Goal: Task Accomplishment & Management: Complete application form

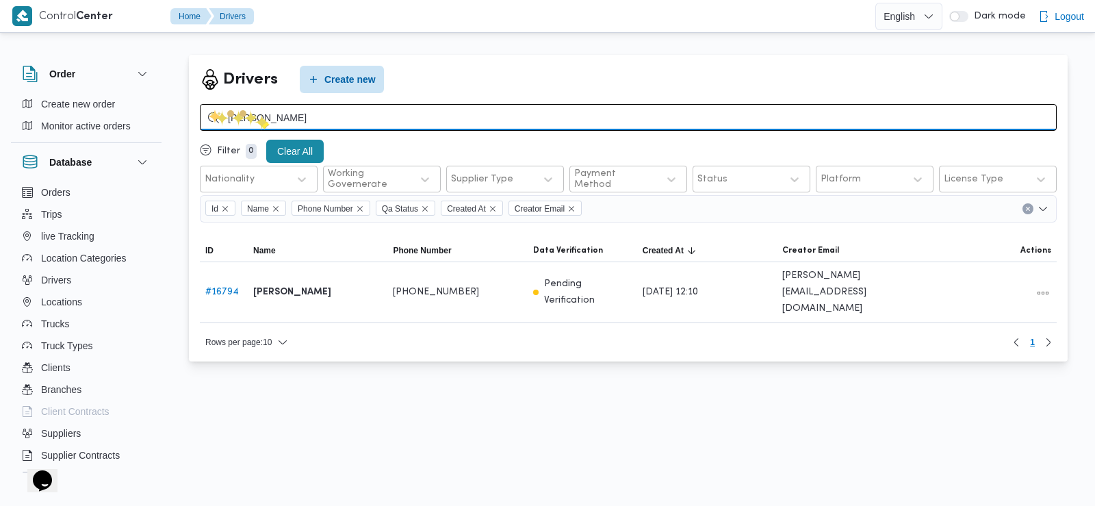
click at [262, 121] on input "[PERSON_NAME]" at bounding box center [628, 117] width 857 height 27
click at [262, 121] on input "search" at bounding box center [628, 117] width 857 height 27
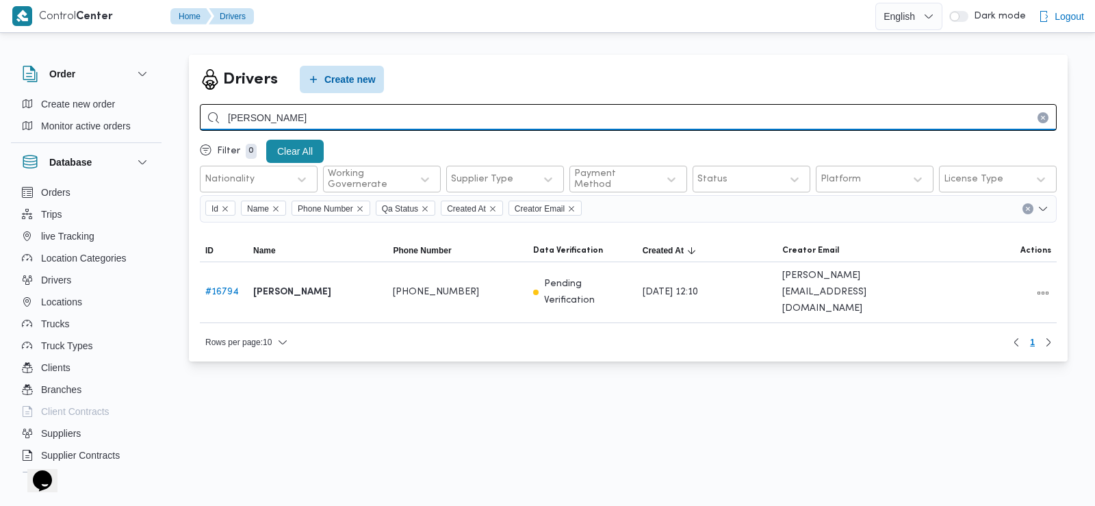
type input "[PERSON_NAME]"
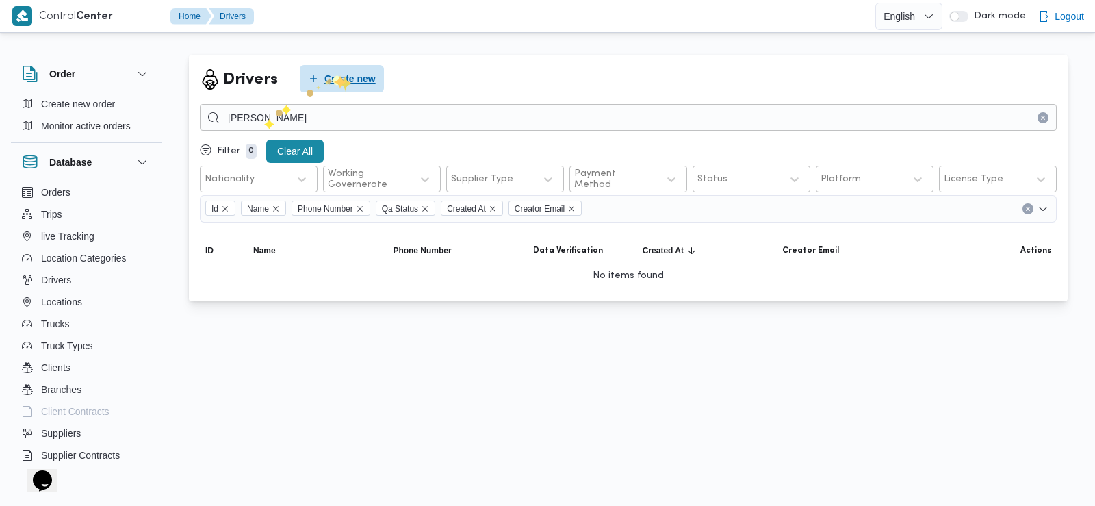
click at [338, 77] on span "Create new" at bounding box center [349, 79] width 51 height 16
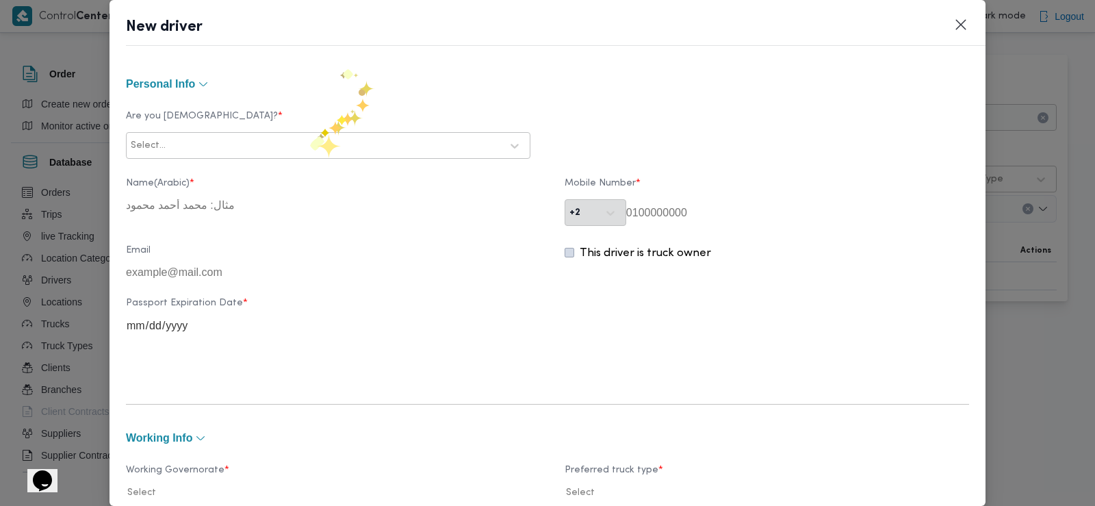
click at [307, 142] on div at bounding box center [334, 146] width 333 height 14
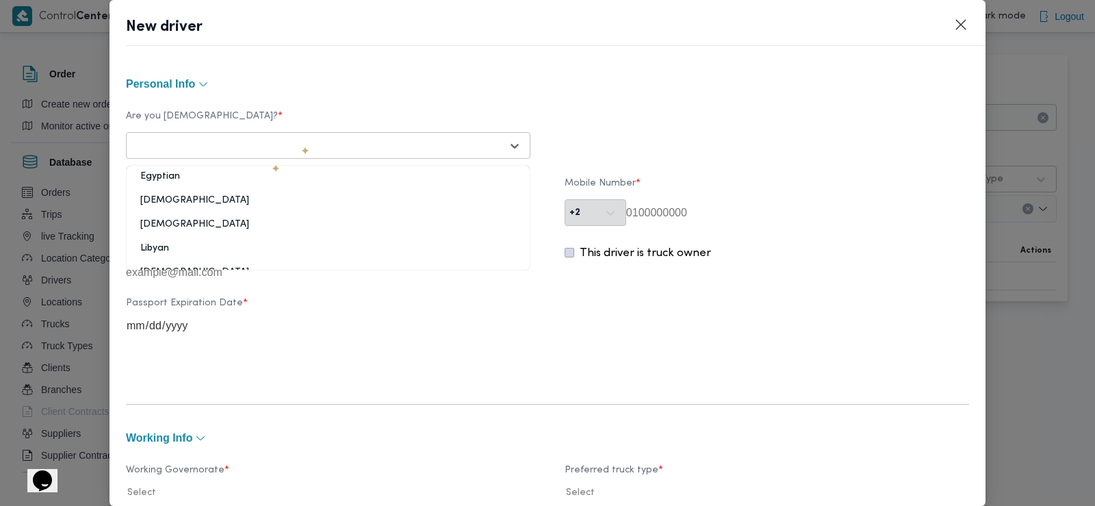
click at [237, 179] on div "Egyptian" at bounding box center [328, 182] width 403 height 24
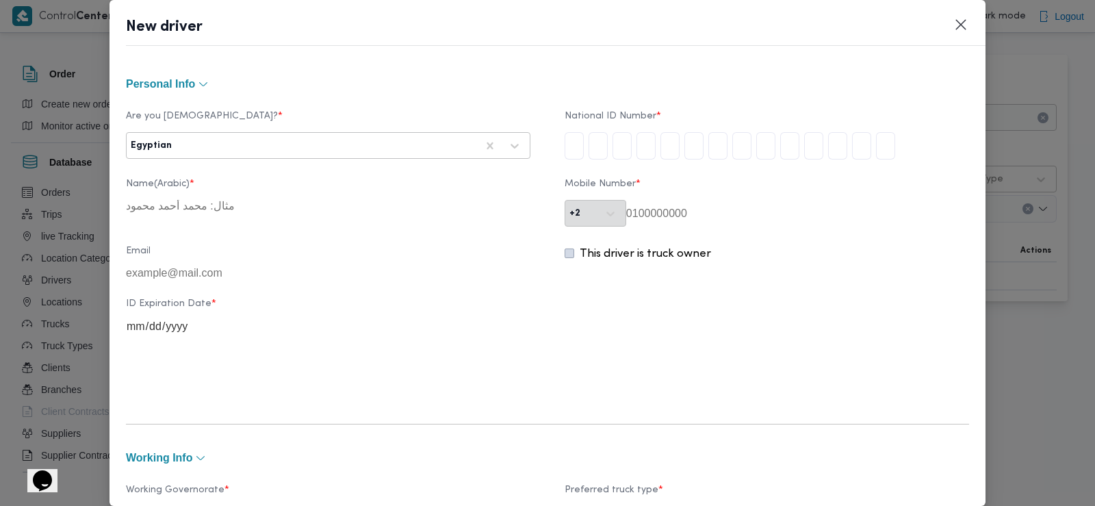
type input "2"
type input "8"
type input "0"
type input "9"
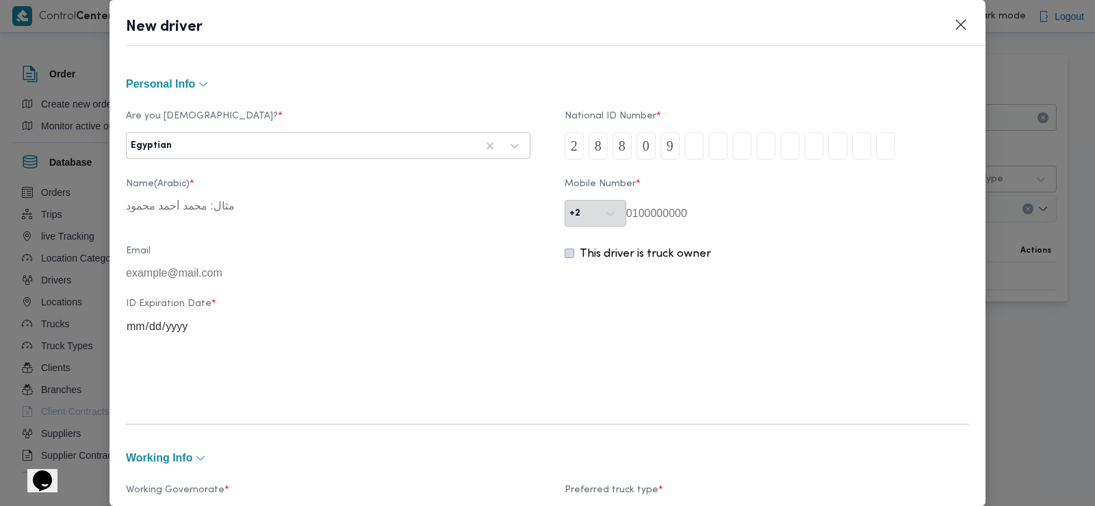
type input "0"
type input "1"
type input "4"
type input "1"
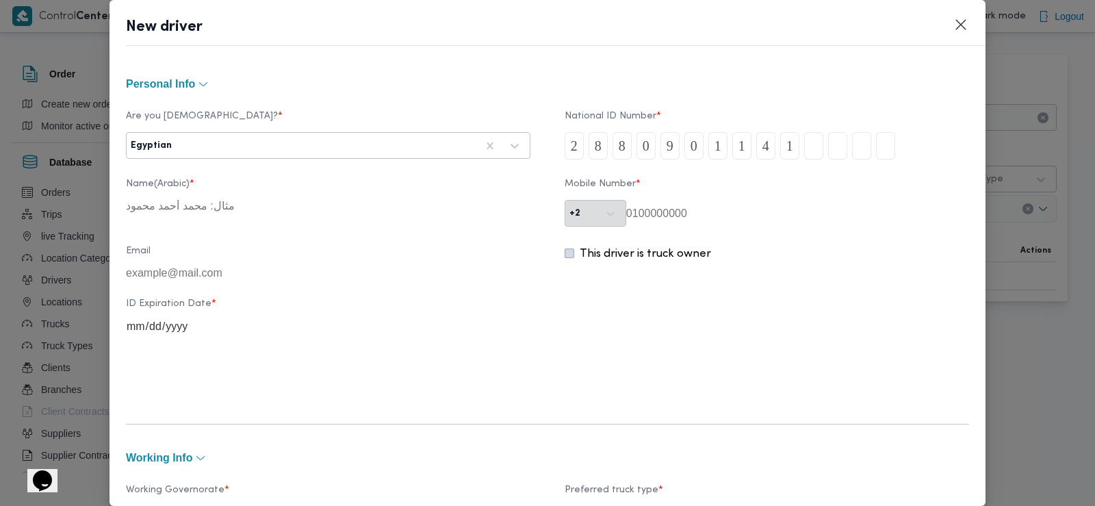
type input "9"
type input "5"
type input "9"
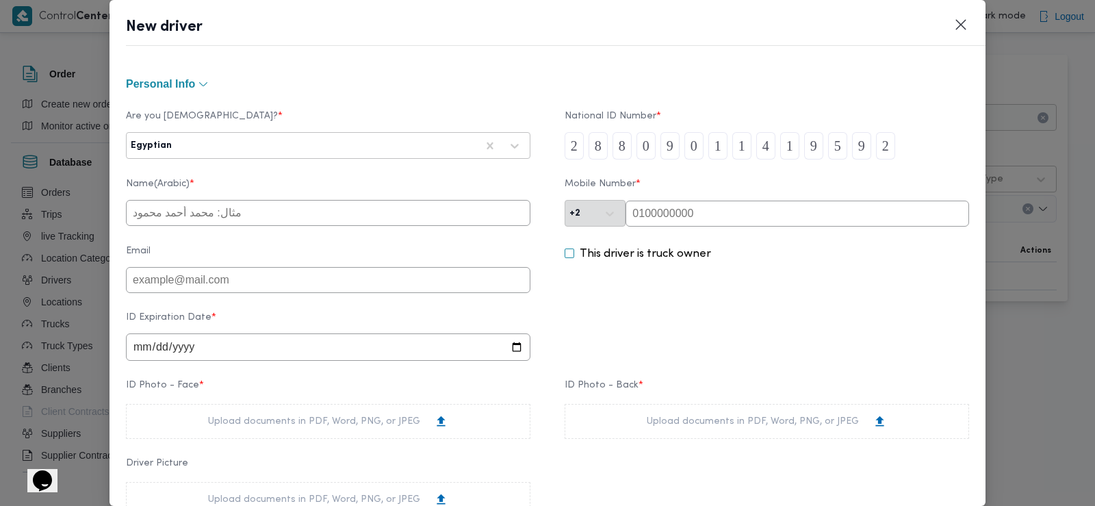
type input "2"
click at [404, 216] on input "text" at bounding box center [328, 213] width 405 height 26
type input "[PERSON_NAME] [PERSON_NAME]"
click at [681, 218] on input "text" at bounding box center [798, 214] width 344 height 26
click at [645, 214] on input "text" at bounding box center [798, 214] width 344 height 26
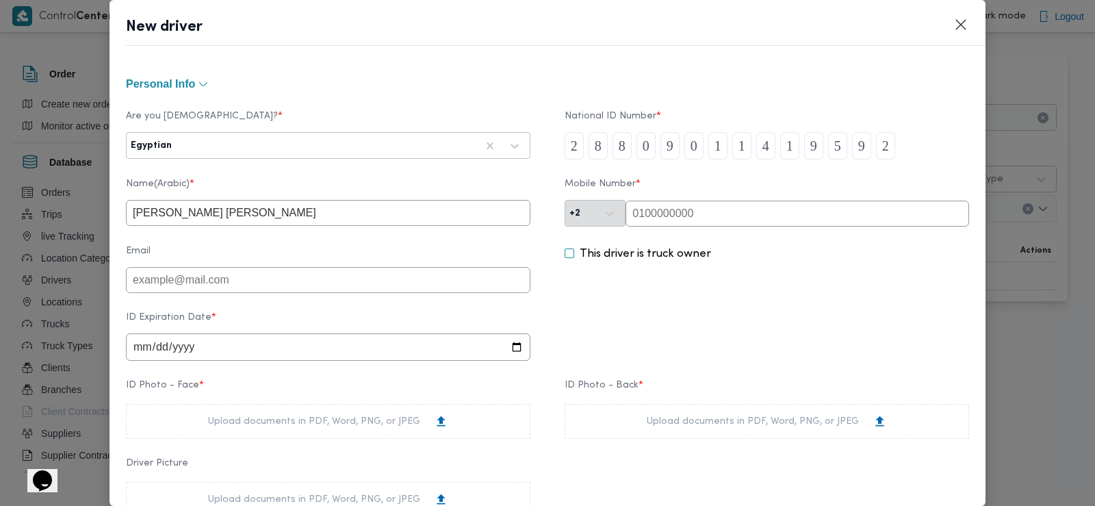
paste input "01128655833"
type input "01128655833"
click at [207, 342] on input "date" at bounding box center [328, 346] width 405 height 27
type input "[DATE]"
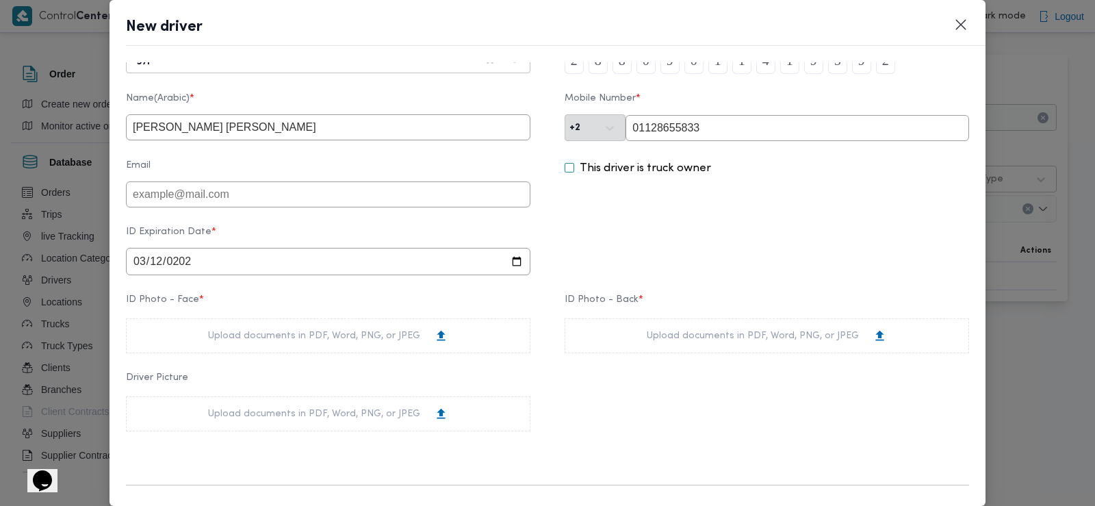
scroll to position [146, 0]
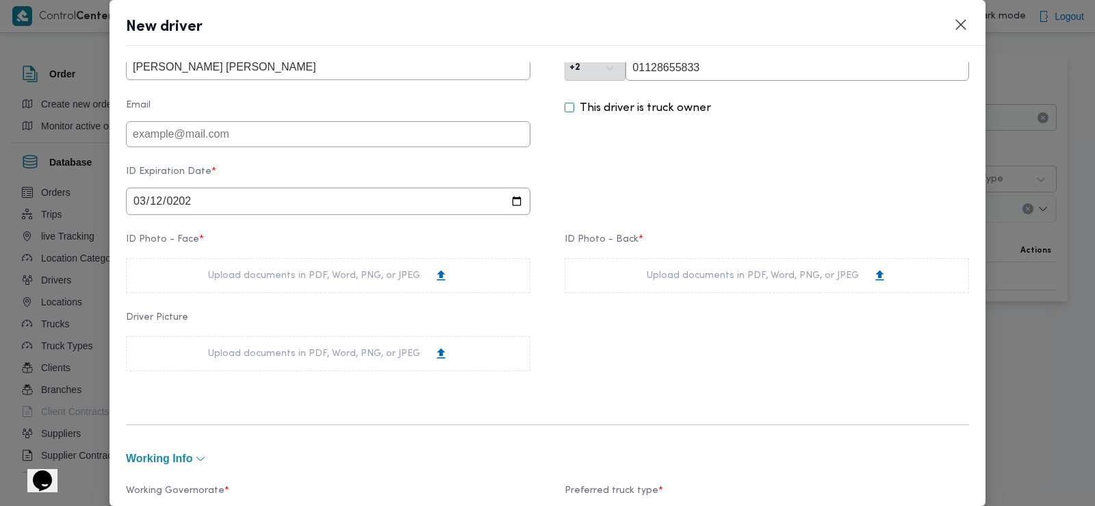
click at [216, 279] on div "Upload documents in PDF, Word, PNG, or JPEG" at bounding box center [328, 275] width 240 height 14
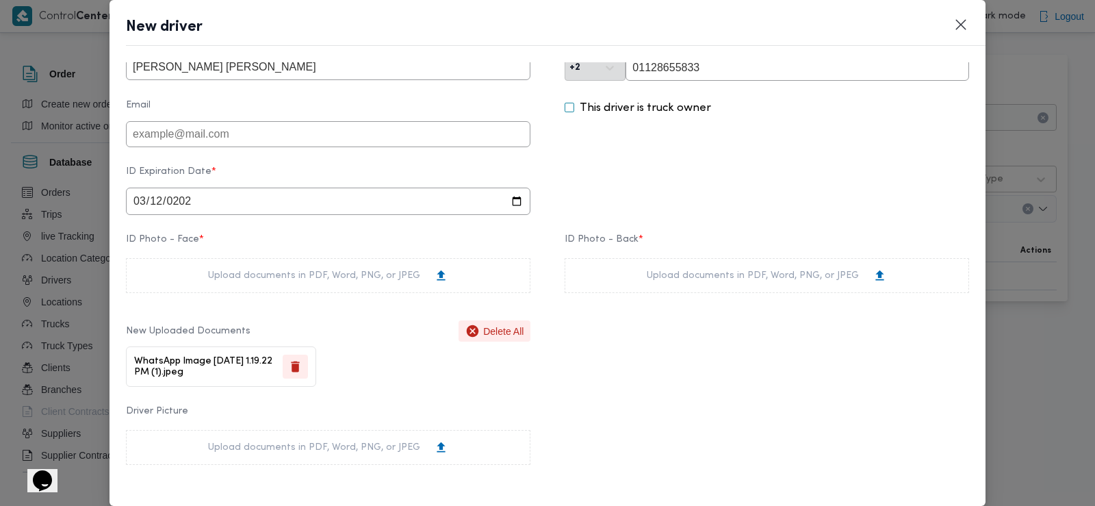
click at [630, 272] on div "Upload documents in PDF, Word, PNG, or JPEG" at bounding box center [767, 275] width 405 height 35
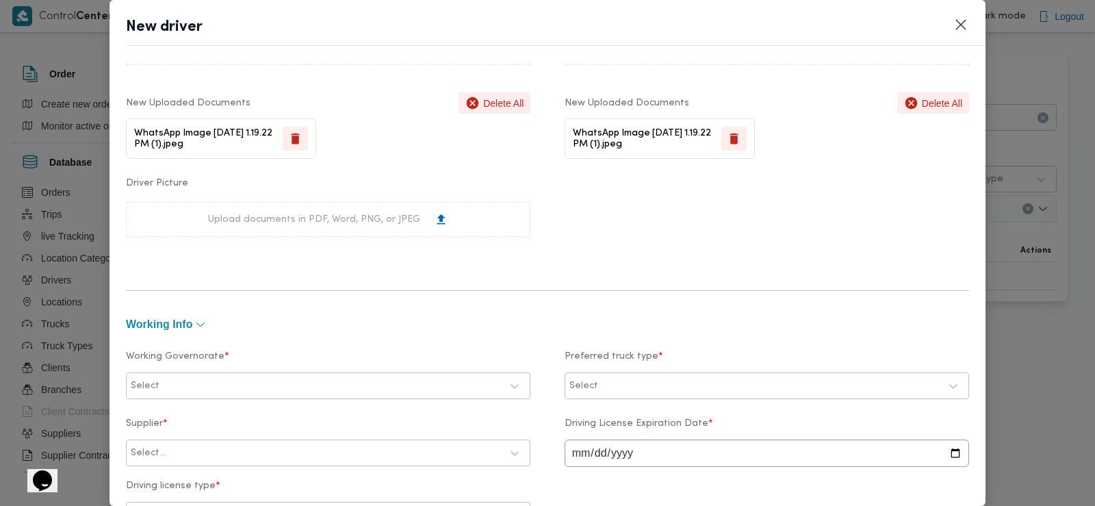
scroll to position [374, 0]
click at [271, 383] on div at bounding box center [331, 386] width 339 height 14
click at [201, 424] on div "الدقهلية" at bounding box center [328, 419] width 376 height 16
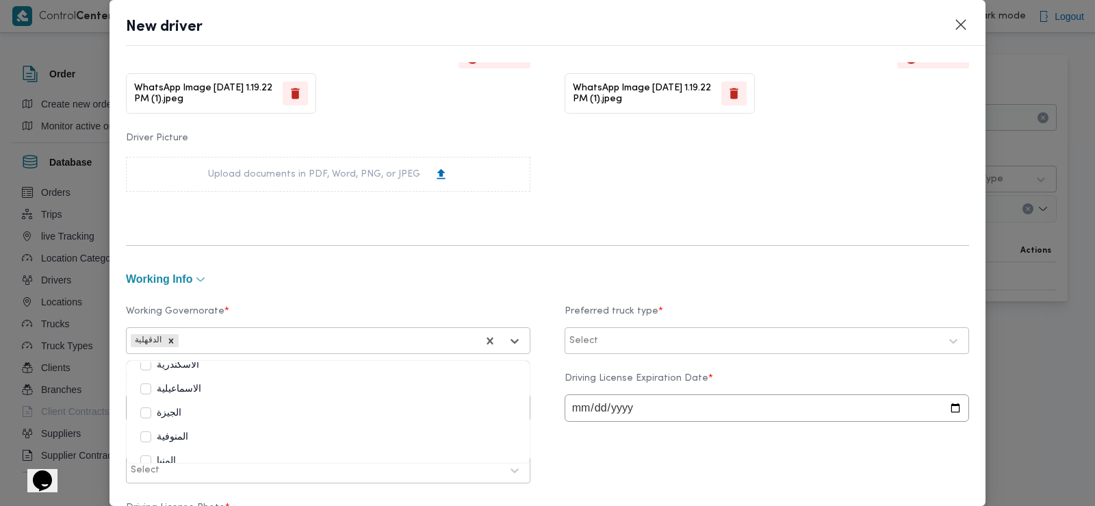
scroll to position [438, 0]
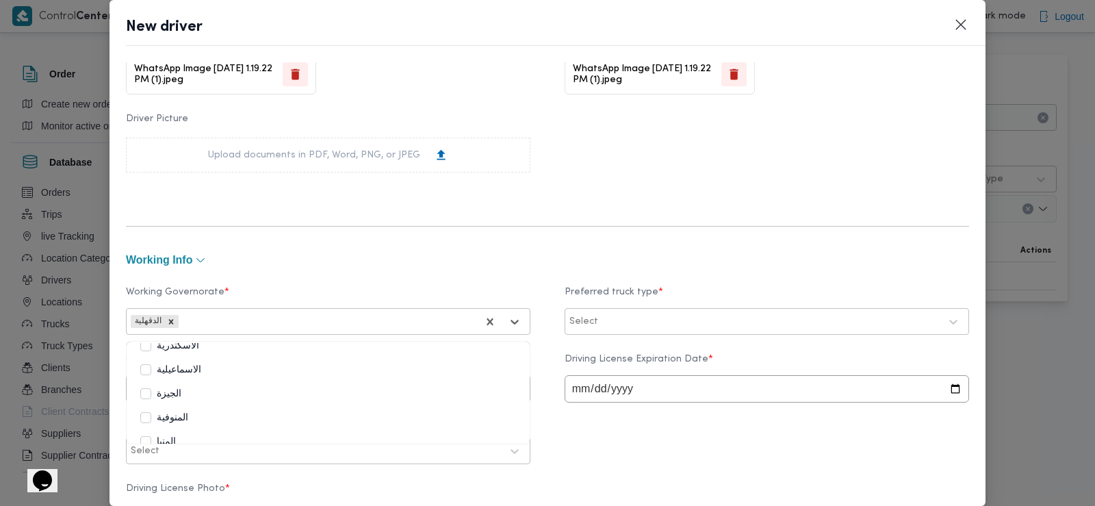
click at [590, 333] on div "Select" at bounding box center [767, 321] width 398 height 25
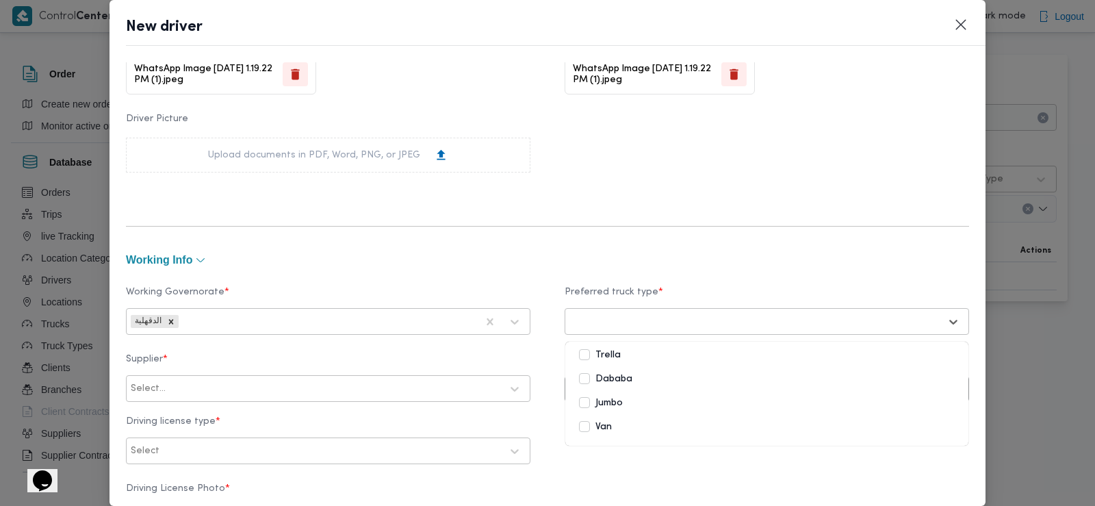
click at [589, 372] on label "Dababa" at bounding box center [605, 379] width 53 height 16
click at [579, 374] on label "Dababa" at bounding box center [606, 379] width 54 height 16
click at [585, 413] on div "Jumbo" at bounding box center [766, 406] width 403 height 24
click at [331, 398] on div "Select..." at bounding box center [328, 388] width 398 height 25
type input "[PERSON_NAME]"
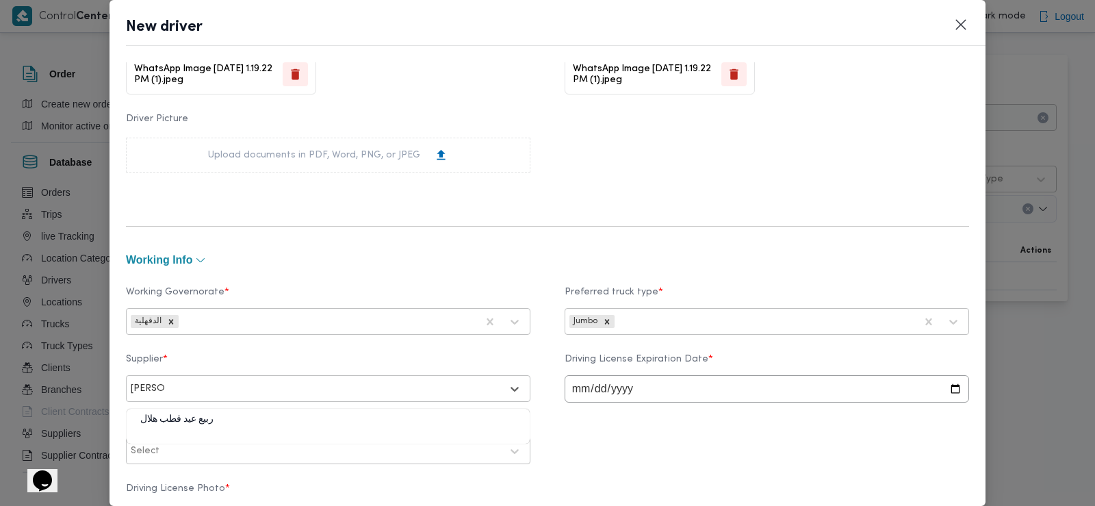
click at [272, 418] on div "ربيع عيد قطب هلال" at bounding box center [328, 425] width 403 height 24
click at [567, 387] on input "date" at bounding box center [767, 388] width 405 height 27
type input "[DATE]"
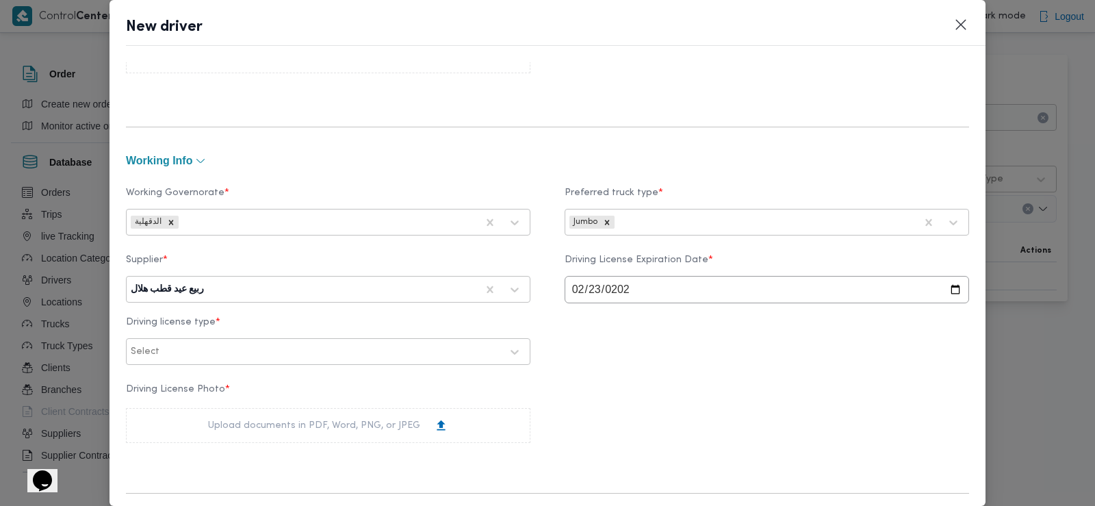
scroll to position [539, 0]
click at [184, 354] on div at bounding box center [331, 351] width 339 height 14
click at [182, 381] on div "أولى" at bounding box center [328, 386] width 403 height 24
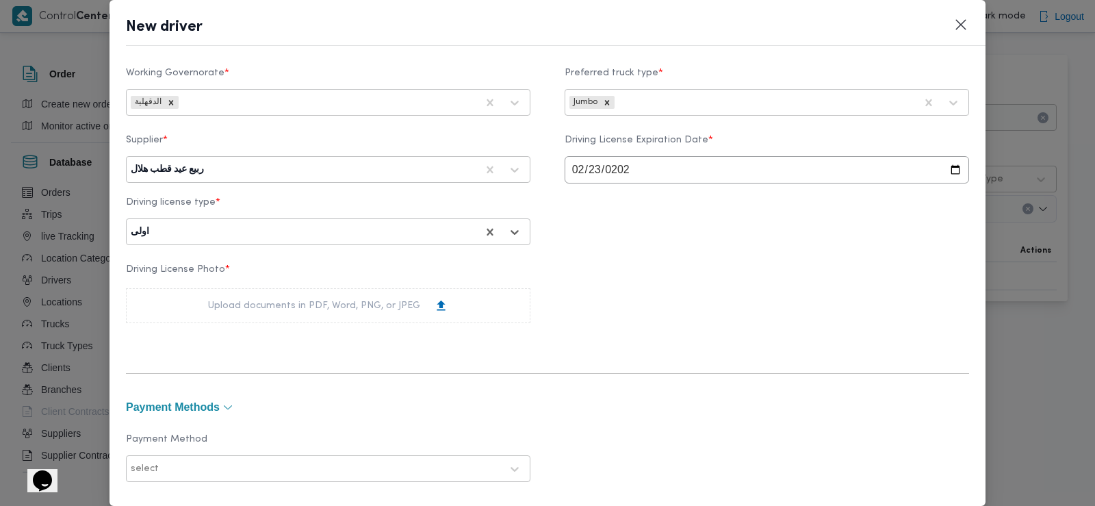
scroll to position [748, 0]
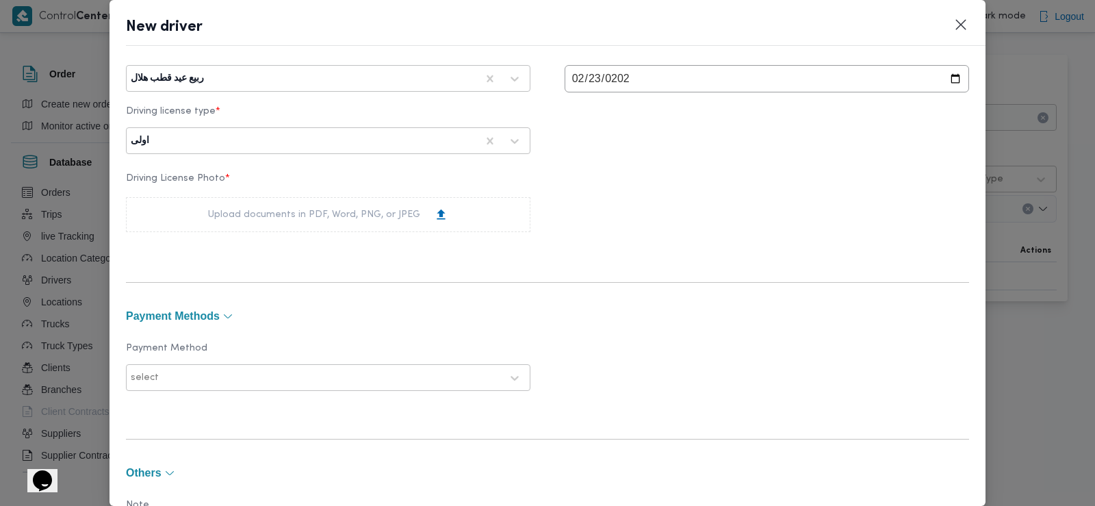
click at [298, 225] on div "Upload documents in PDF, Word, PNG, or JPEG" at bounding box center [328, 214] width 405 height 35
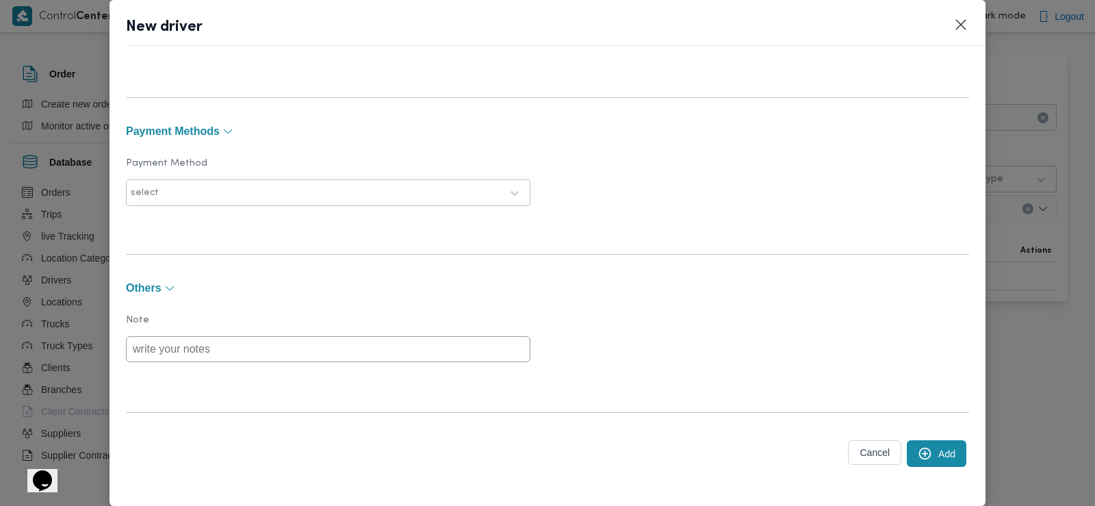
scroll to position [1029, 0]
click at [927, 448] on button "Add" at bounding box center [937, 451] width 60 height 27
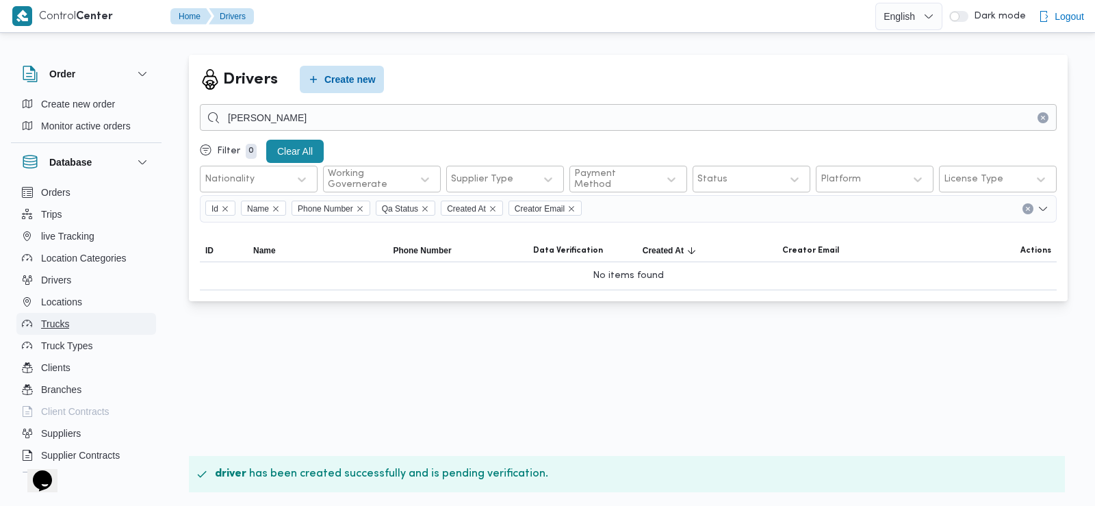
click at [94, 323] on button "Trucks" at bounding box center [86, 324] width 140 height 22
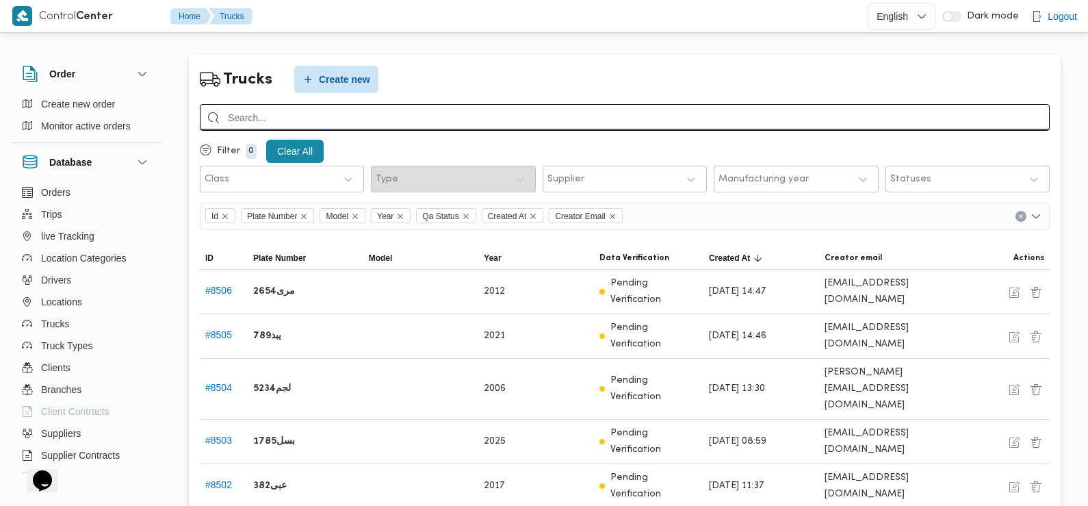
click at [470, 111] on input "search" at bounding box center [625, 117] width 850 height 27
type input "1761"
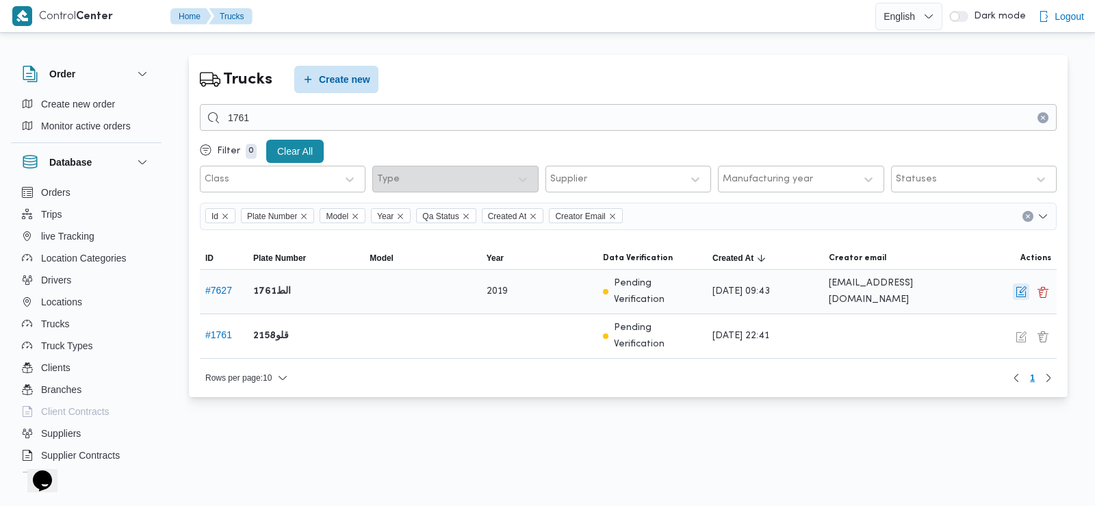
click at [1023, 294] on button "button" at bounding box center [1021, 291] width 16 height 16
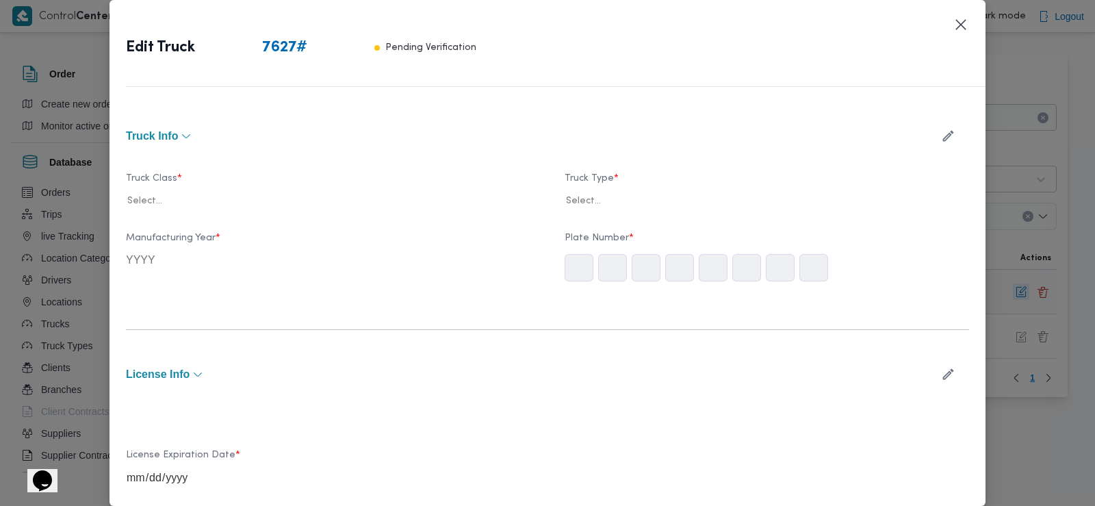
type input "2019"
type input "[DATE]"
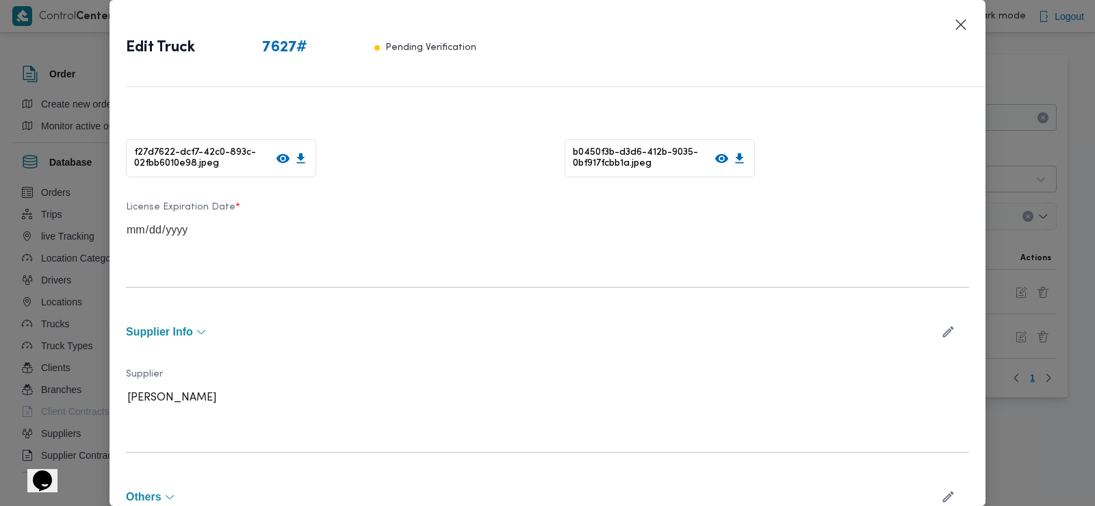
scroll to position [443, 0]
click at [941, 335] on icon "button" at bounding box center [948, 331] width 14 height 14
click at [414, 398] on div at bounding box center [316, 403] width 370 height 14
type input "[PERSON_NAME]"
click at [249, 435] on div "ربيع عيد قطب هلال" at bounding box center [328, 439] width 403 height 24
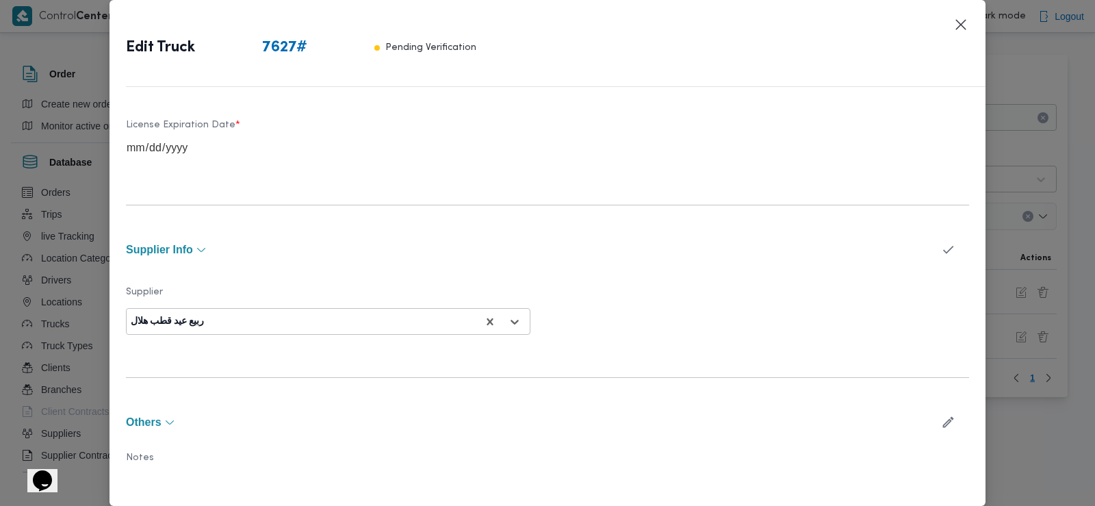
scroll to position [568, 0]
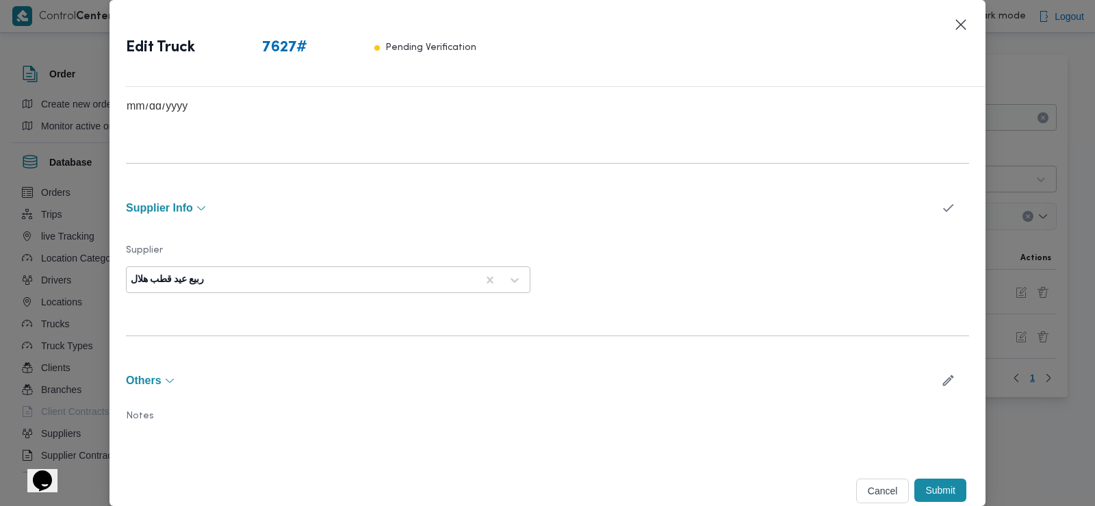
click at [924, 491] on button "Submit" at bounding box center [941, 489] width 52 height 23
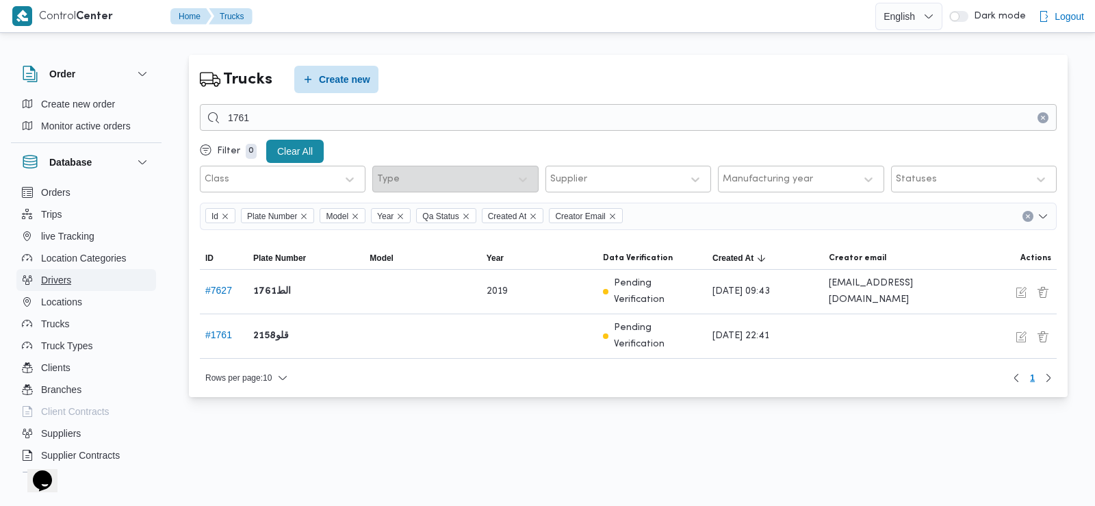
click at [55, 283] on span "Drivers" at bounding box center [56, 280] width 30 height 16
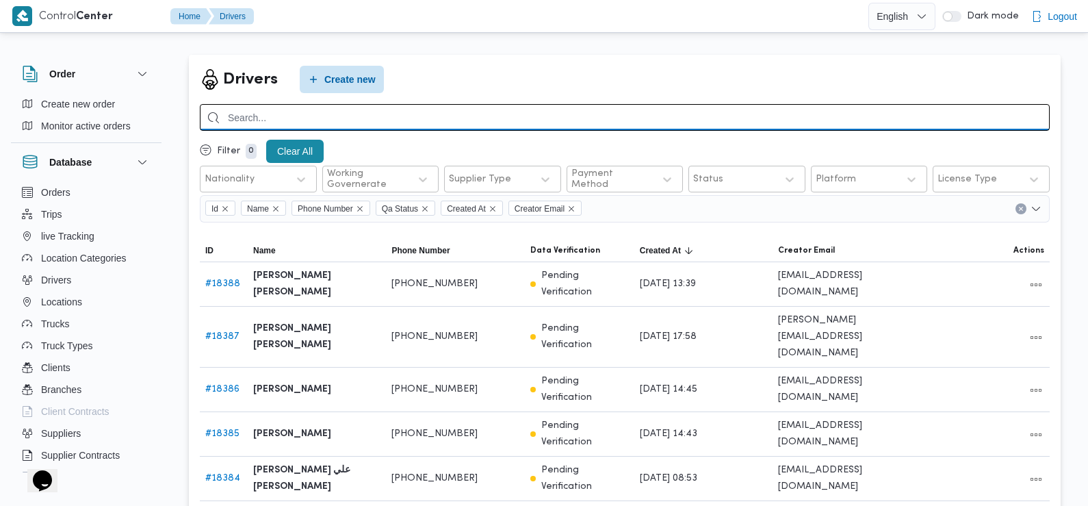
click at [446, 116] on input "search" at bounding box center [625, 117] width 850 height 27
type input "[PERSON_NAME]"
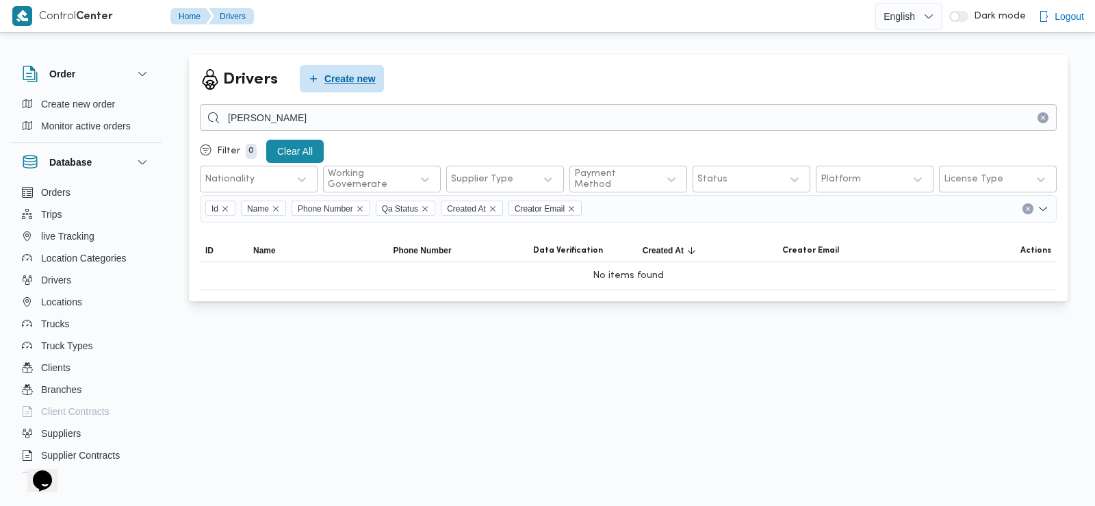
click at [370, 86] on span "Create new" at bounding box center [349, 79] width 51 height 16
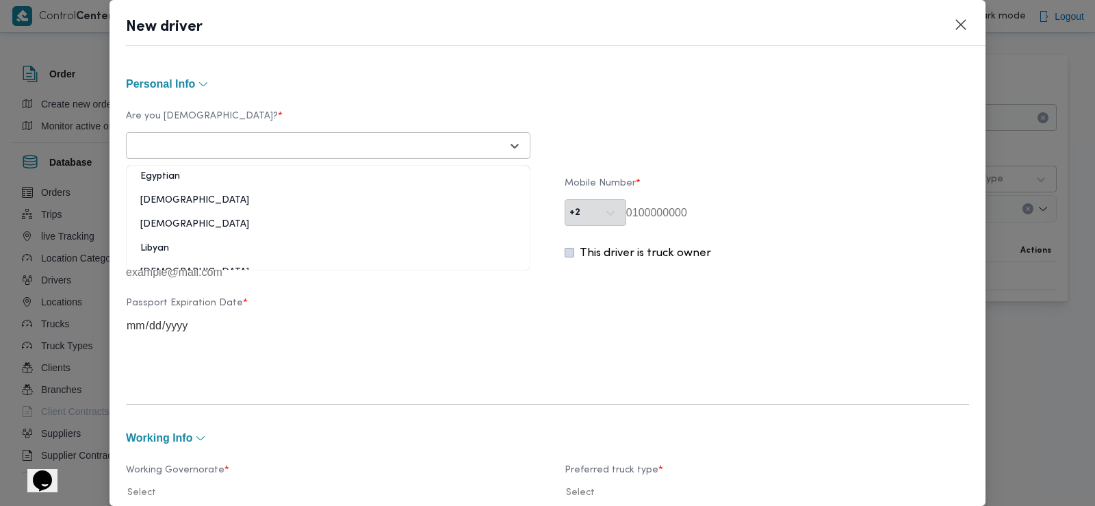
click at [288, 134] on div "Select..." at bounding box center [328, 145] width 398 height 25
click at [253, 183] on div "Egyptian" at bounding box center [328, 182] width 403 height 24
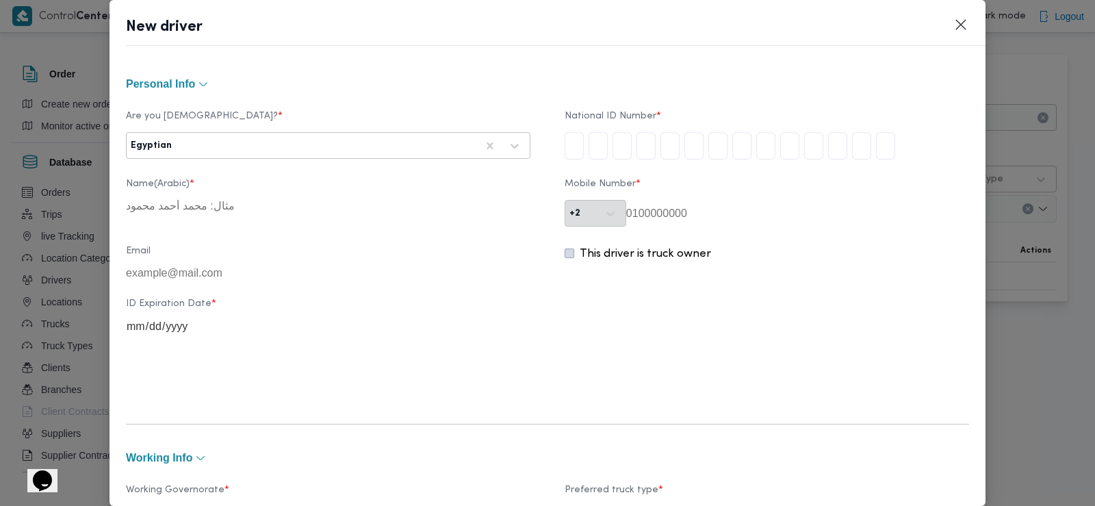
click at [576, 145] on input "tel" at bounding box center [574, 145] width 19 height 27
type input "2"
type input "9"
type input "4"
type input "0"
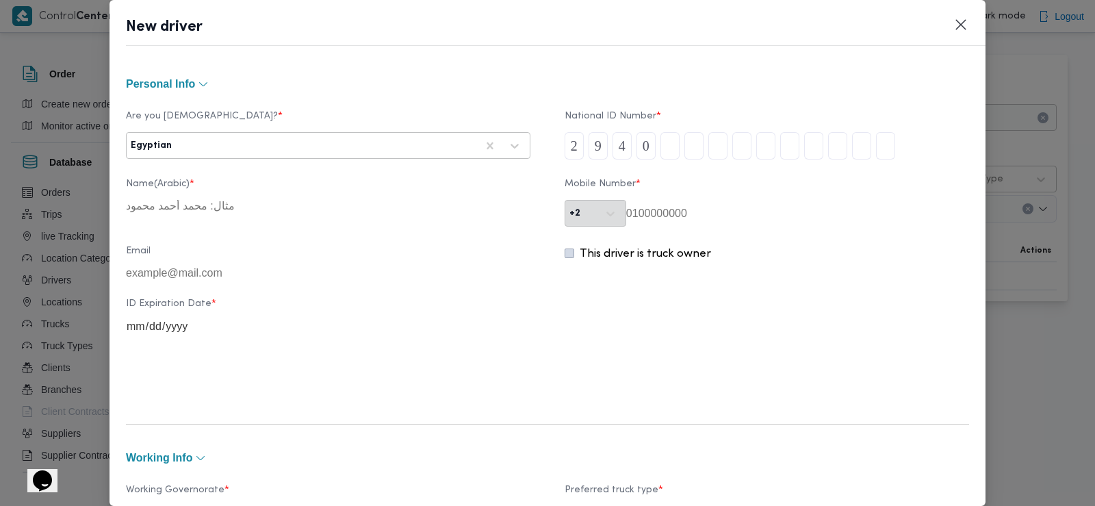
type input "7"
type input "1"
type input "9"
type input "1"
type input "4"
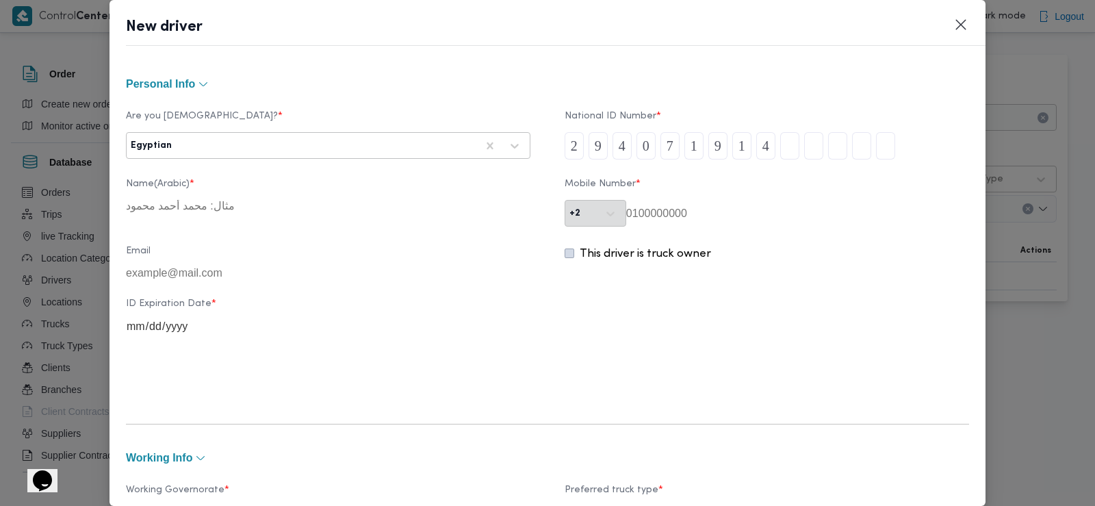
type input "0"
type input "6"
type input "3"
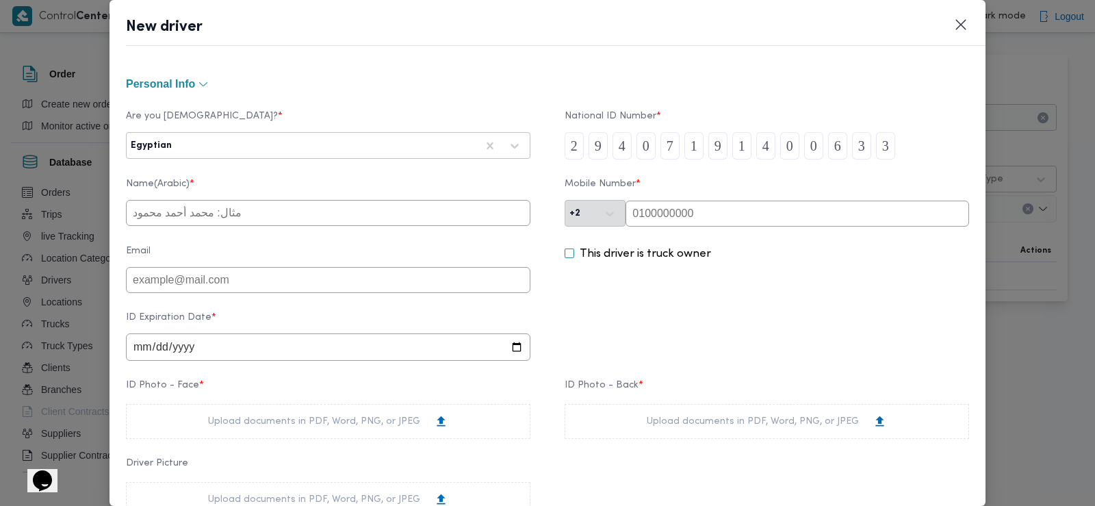
type input "3"
click at [281, 218] on input "text" at bounding box center [328, 213] width 405 height 26
type input "[PERSON_NAME] [PERSON_NAME]"
click at [643, 221] on input "text" at bounding box center [798, 214] width 344 height 26
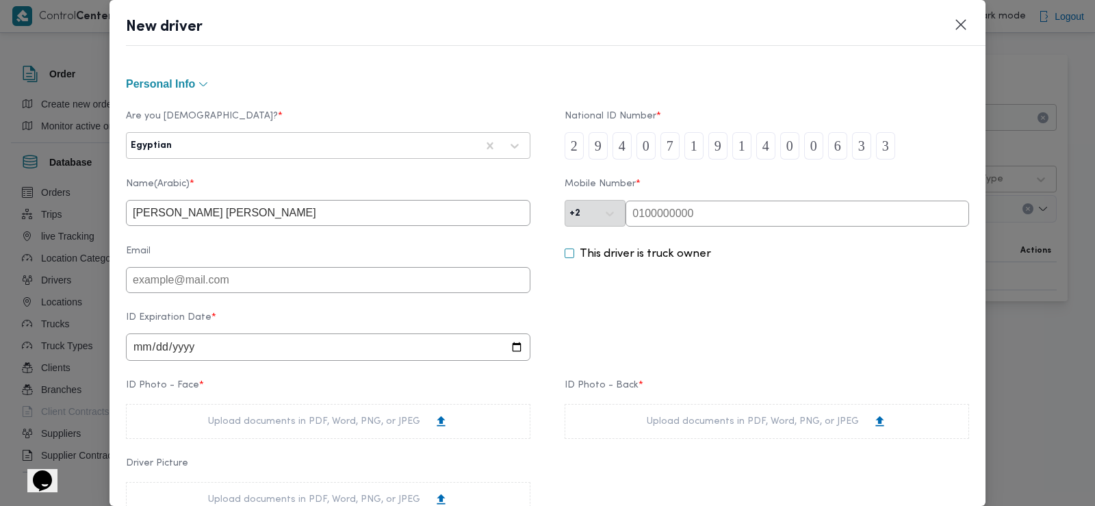
click at [661, 210] on input "text" at bounding box center [798, 214] width 344 height 26
paste input "01021400436"
type input "01021400436"
click at [140, 350] on input "date" at bounding box center [328, 346] width 405 height 27
type input "[DATE]"
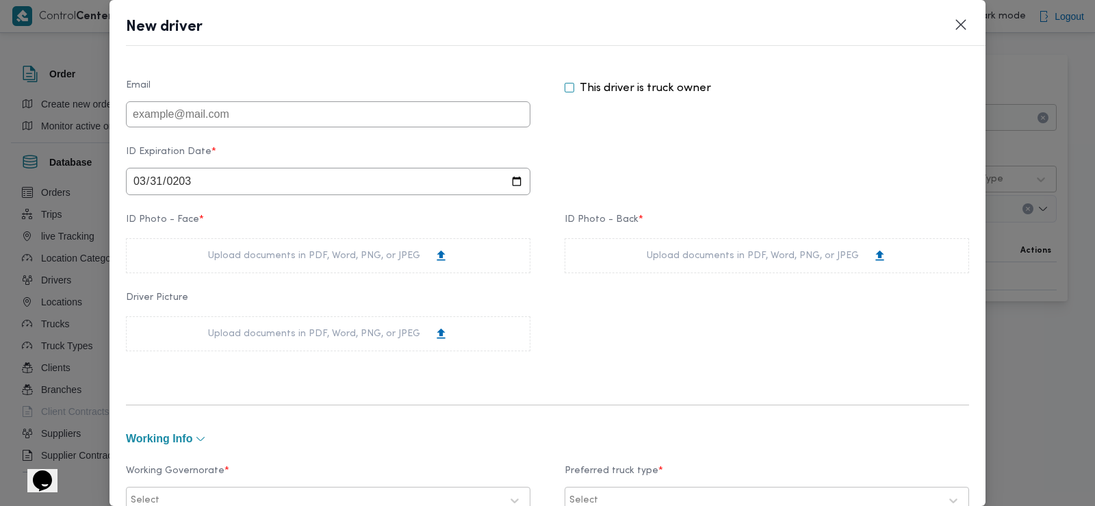
scroll to position [196, 0]
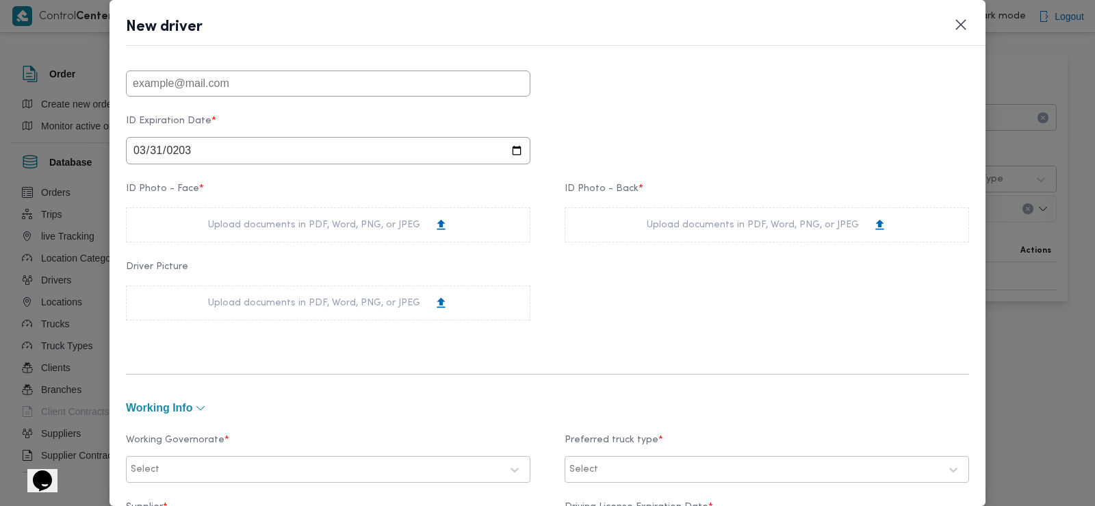
click at [276, 232] on div "Upload documents in PDF, Word, PNG, or JPEG" at bounding box center [328, 225] width 240 height 14
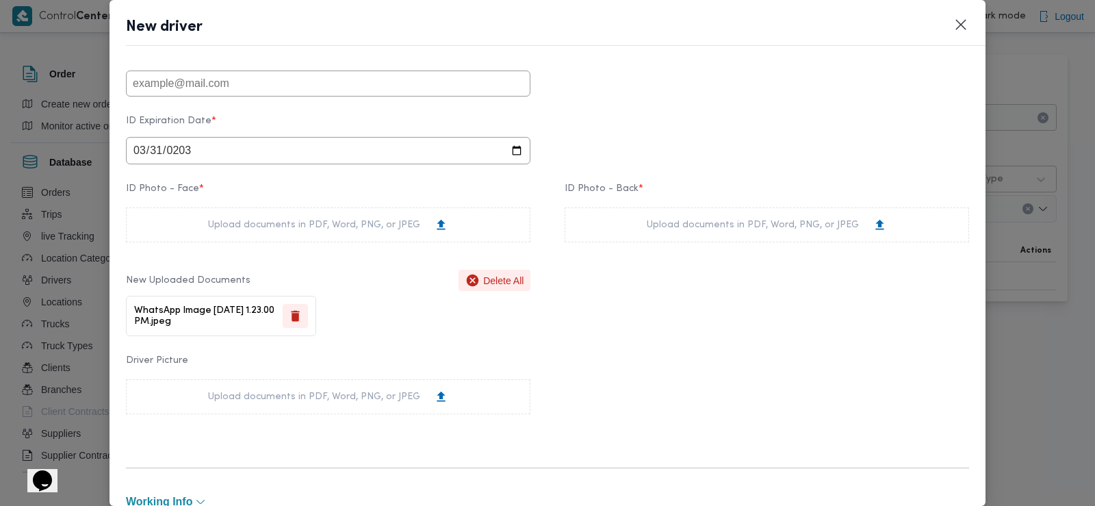
click at [635, 240] on div "Upload documents in PDF, Word, PNG, or JPEG" at bounding box center [767, 224] width 405 height 35
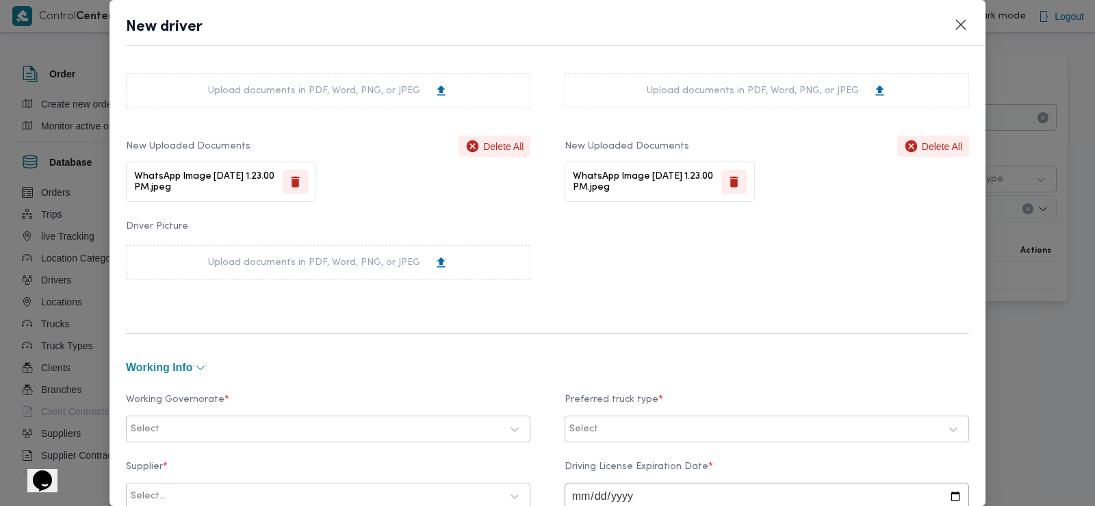
scroll to position [465, 0]
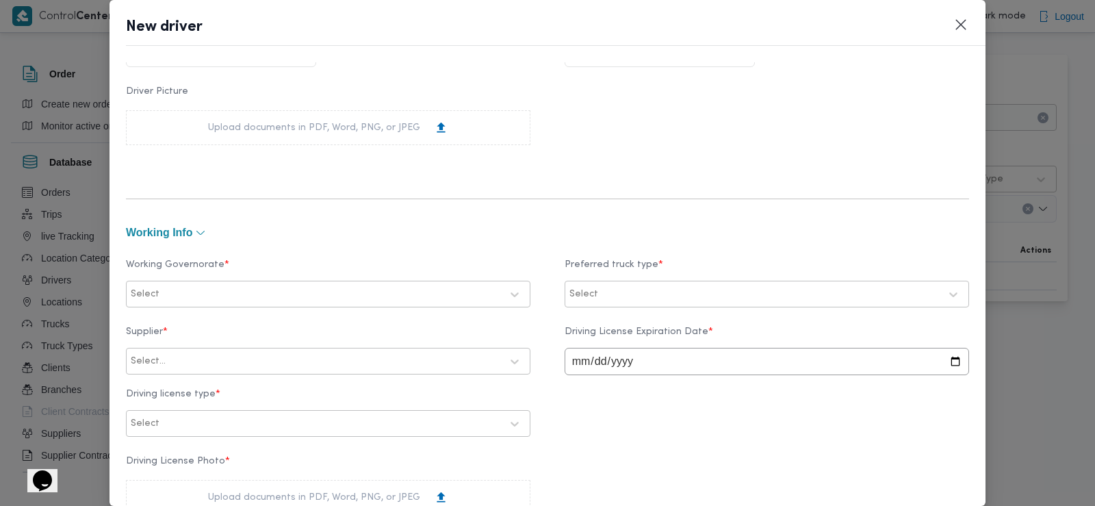
click at [293, 288] on div at bounding box center [331, 295] width 339 height 14
click at [255, 329] on div "الدقهلية" at bounding box center [328, 328] width 376 height 16
click at [601, 299] on div at bounding box center [770, 295] width 339 height 14
click at [585, 370] on label "Jumbo" at bounding box center [601, 376] width 44 height 16
click at [332, 361] on div at bounding box center [334, 362] width 333 height 14
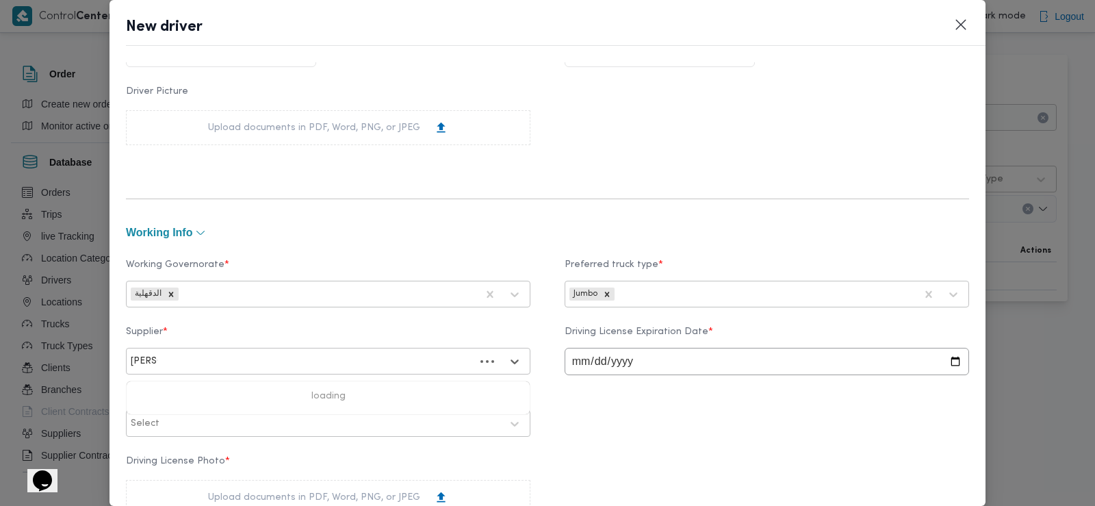
type input "[PERSON_NAME]"
click at [285, 398] on div "[PERSON_NAME]" at bounding box center [328, 397] width 403 height 24
click at [567, 360] on input "date" at bounding box center [767, 361] width 405 height 27
type input "[DATE]"
click at [281, 436] on div "Select" at bounding box center [328, 423] width 398 height 25
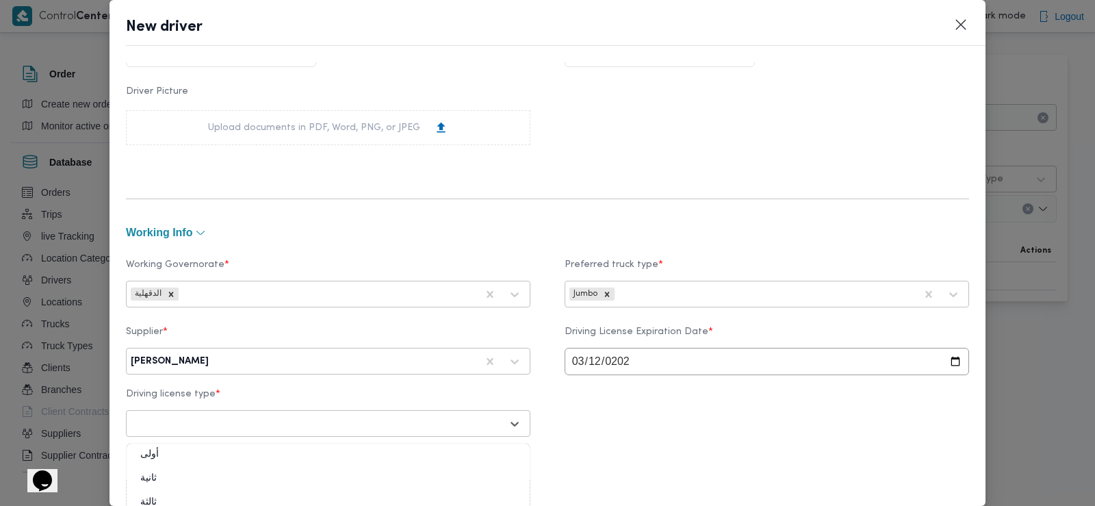
click at [236, 455] on div "أولى" at bounding box center [328, 460] width 403 height 24
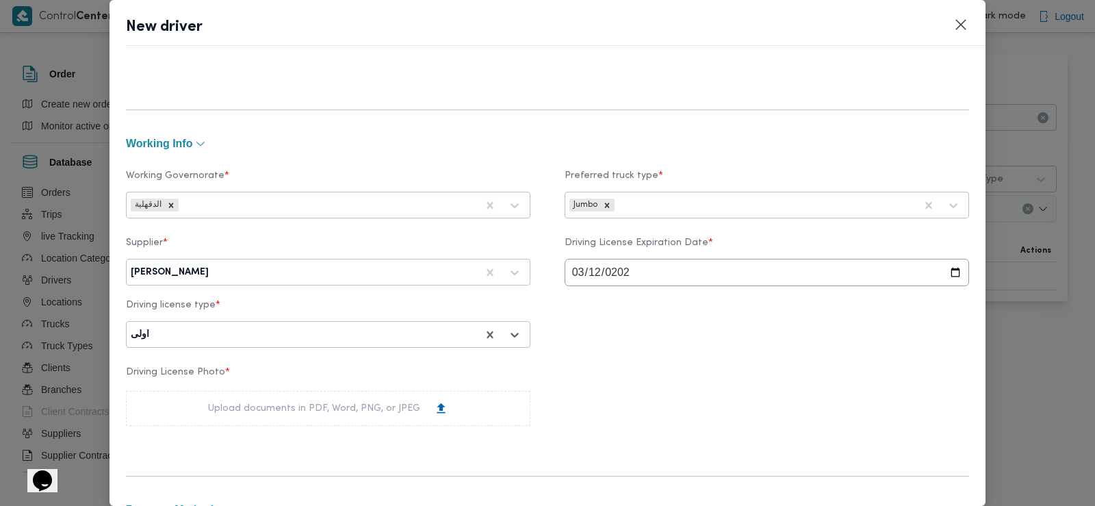
scroll to position [598, 0]
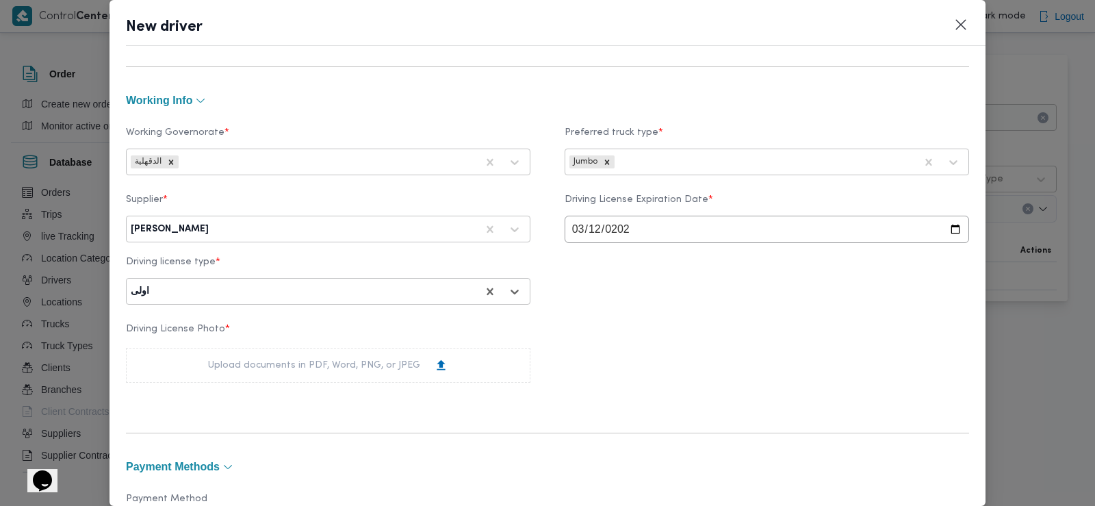
click at [212, 368] on div "Upload documents in PDF, Word, PNG, or JPEG" at bounding box center [328, 365] width 240 height 14
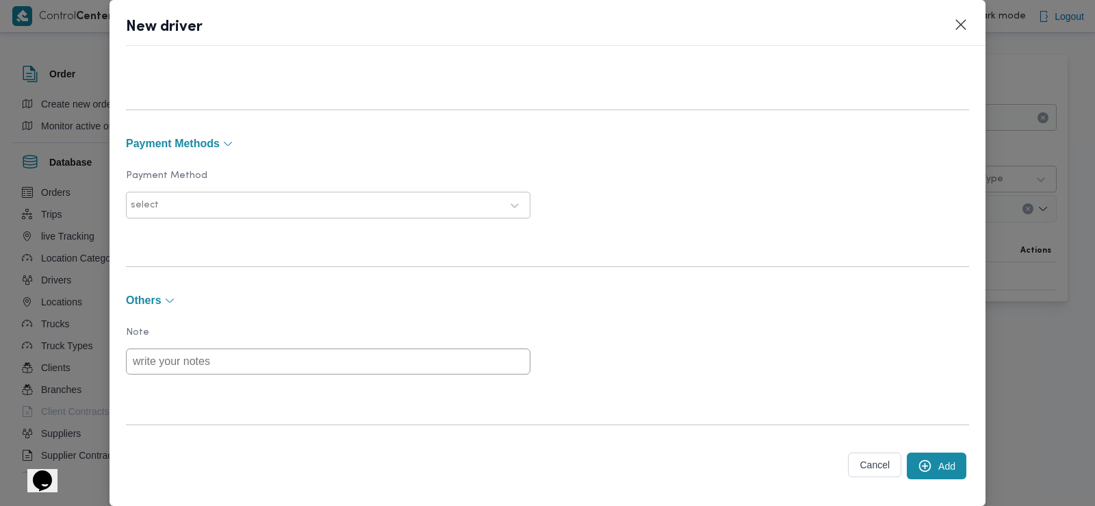
scroll to position [1029, 0]
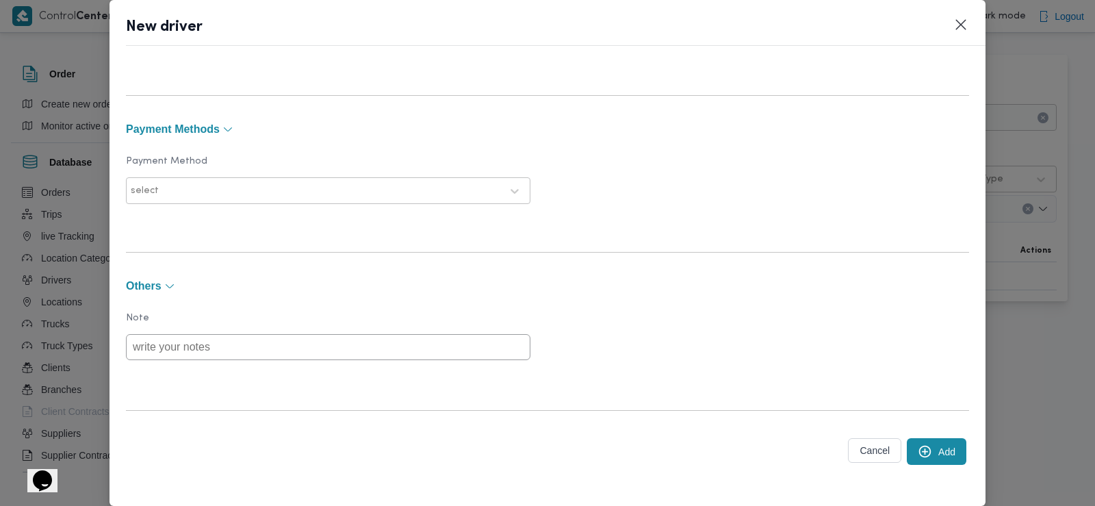
click at [918, 445] on icon "submit" at bounding box center [925, 451] width 14 height 14
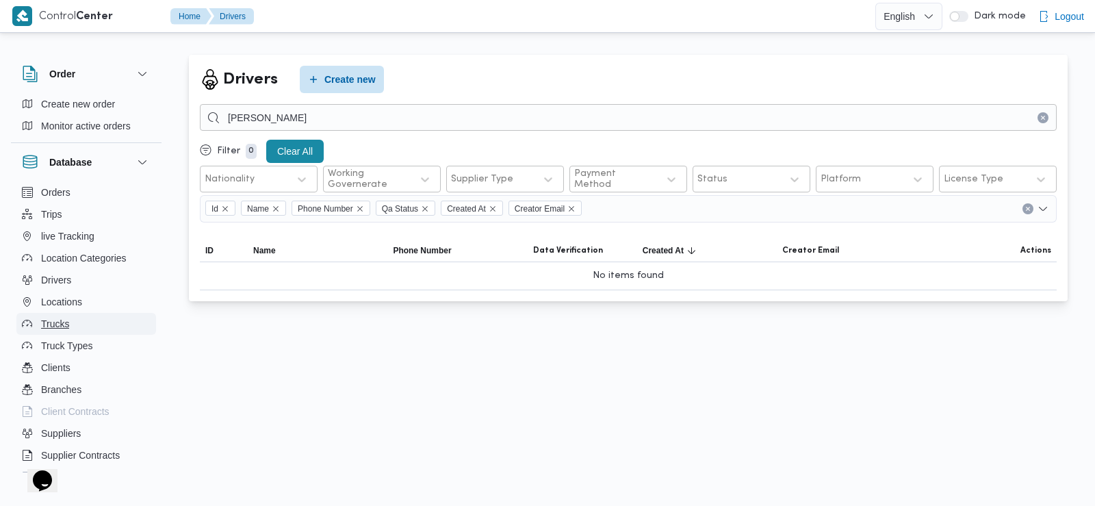
click at [78, 321] on button "Trucks" at bounding box center [86, 324] width 140 height 22
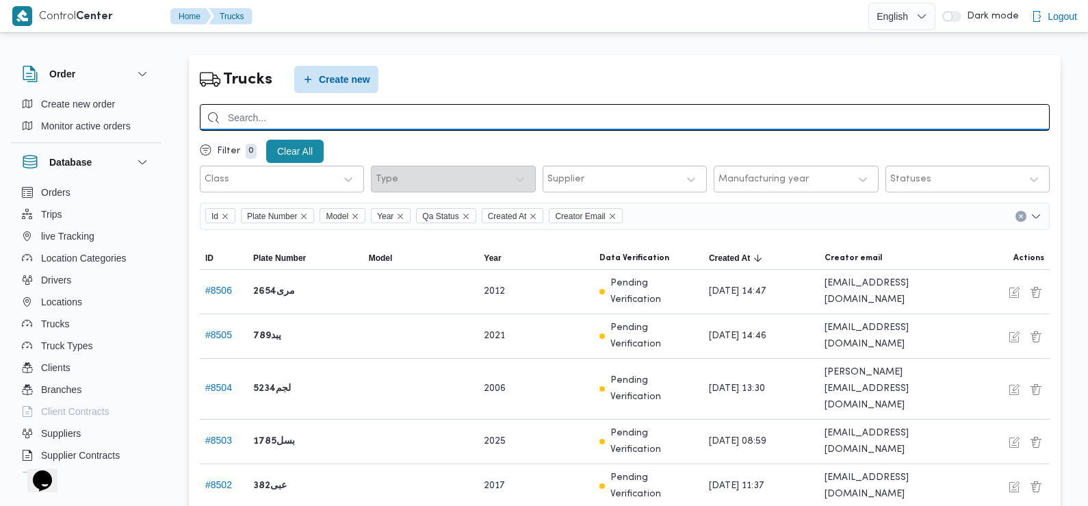
click at [375, 118] on input "search" at bounding box center [625, 117] width 850 height 27
type input "6369"
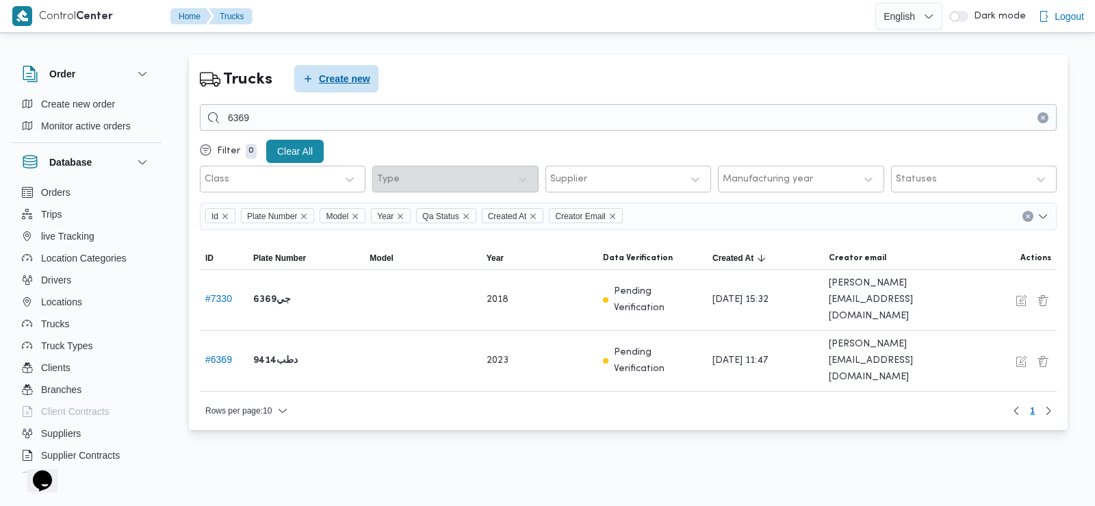
click at [336, 86] on span "Create new" at bounding box center [344, 79] width 51 height 16
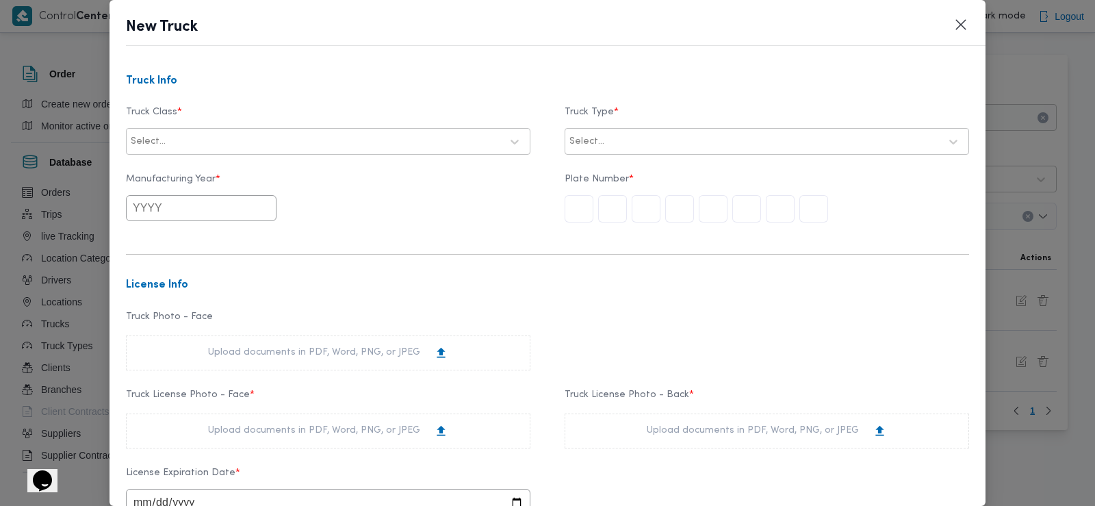
click at [270, 142] on div at bounding box center [334, 142] width 333 height 14
click at [200, 240] on div "jumbo_7000" at bounding box center [328, 250] width 403 height 24
click at [619, 156] on div "Truck Class * jumbo_7000 Truck Type * Select..." at bounding box center [547, 131] width 843 height 62
click at [607, 142] on div at bounding box center [773, 142] width 333 height 14
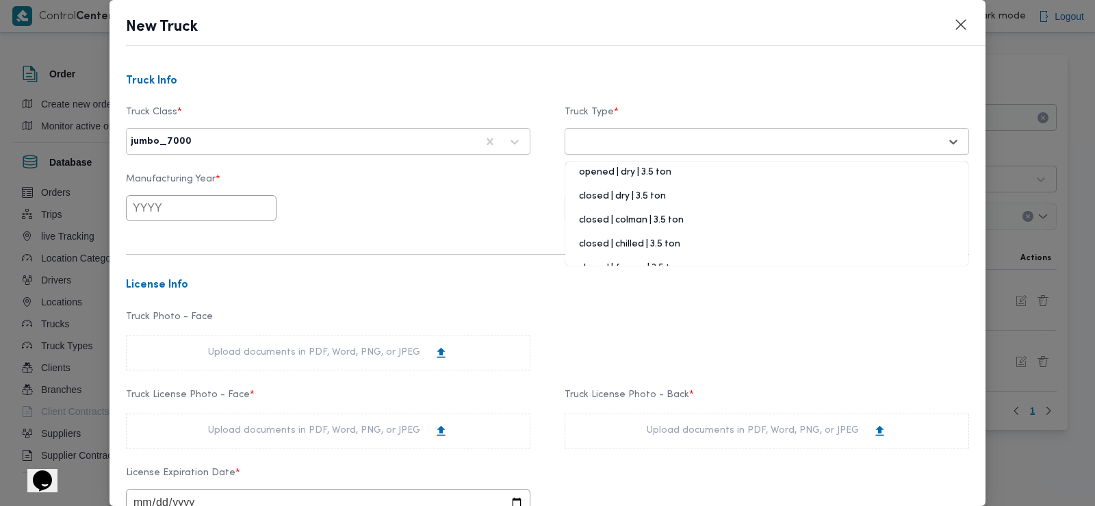
click at [599, 172] on div "opened | dry | 3.5 ton" at bounding box center [766, 178] width 403 height 24
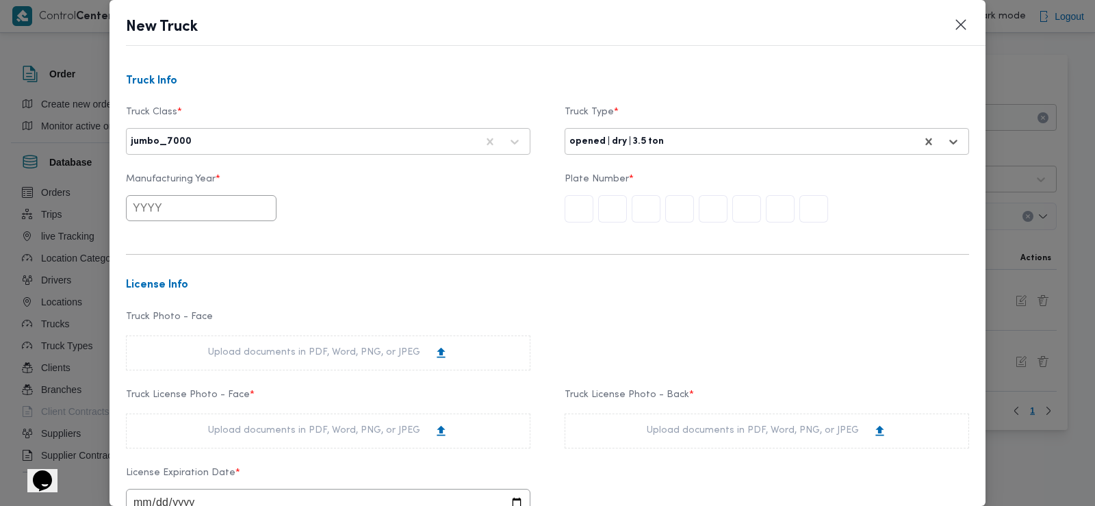
click at [179, 206] on input "text" at bounding box center [201, 208] width 151 height 26
click at [240, 286] on div "2025" at bounding box center [233, 287] width 38 height 10
type input "2025"
click at [576, 206] on input "text" at bounding box center [579, 208] width 29 height 27
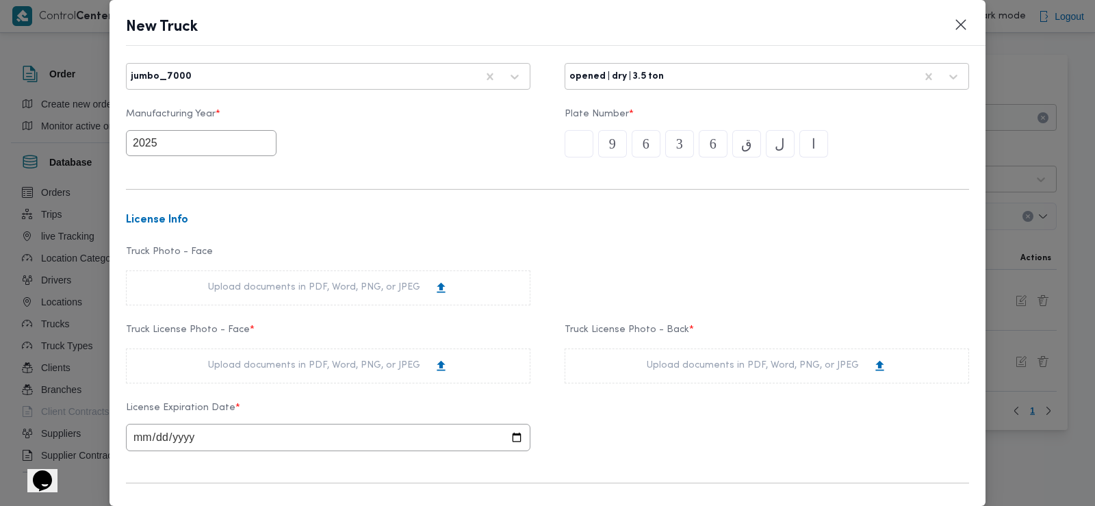
scroll to position [101, 0]
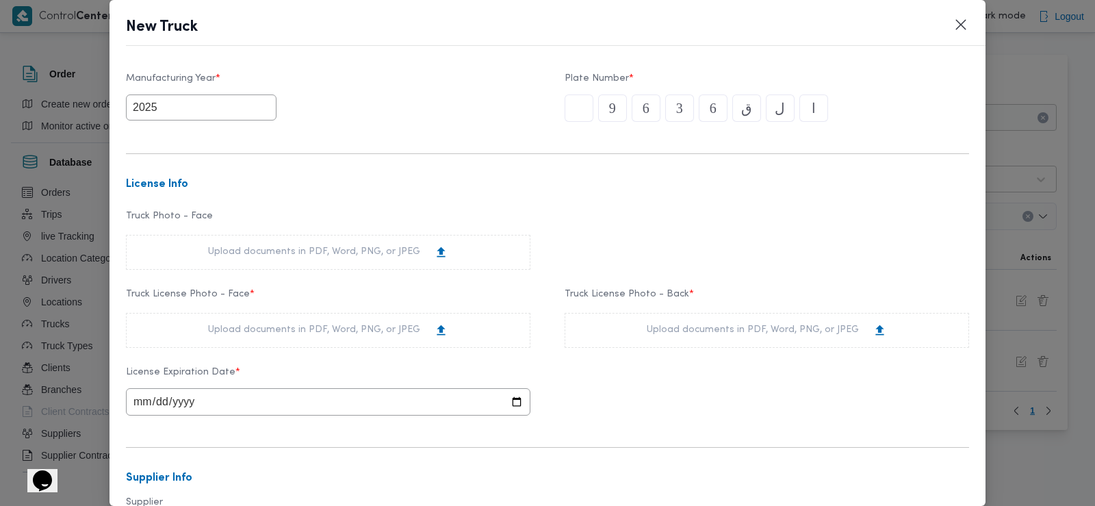
click at [228, 324] on div "Upload documents in PDF, Word, PNG, or JPEG" at bounding box center [328, 330] width 240 height 14
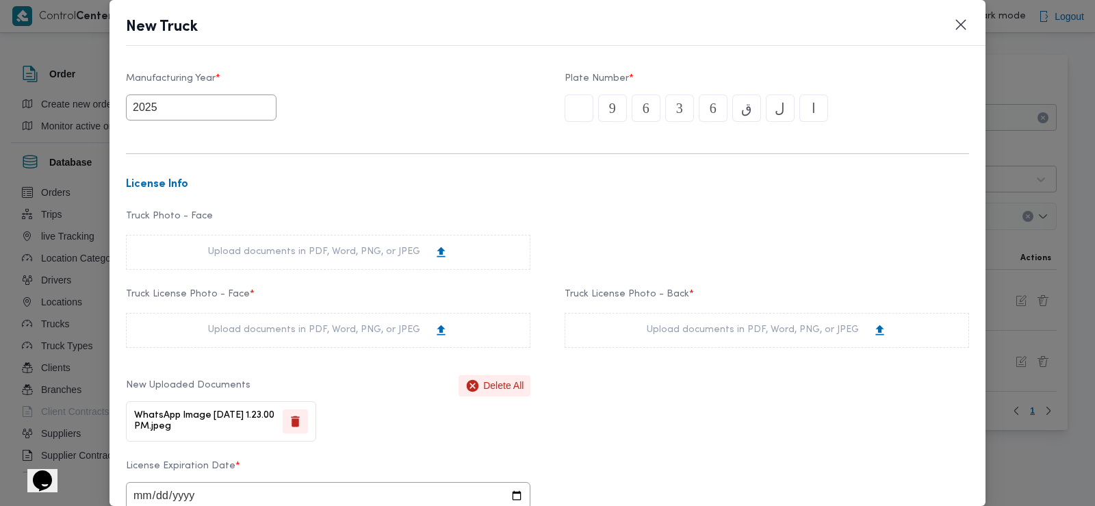
click at [622, 321] on div "Upload documents in PDF, Word, PNG, or JPEG" at bounding box center [767, 330] width 405 height 35
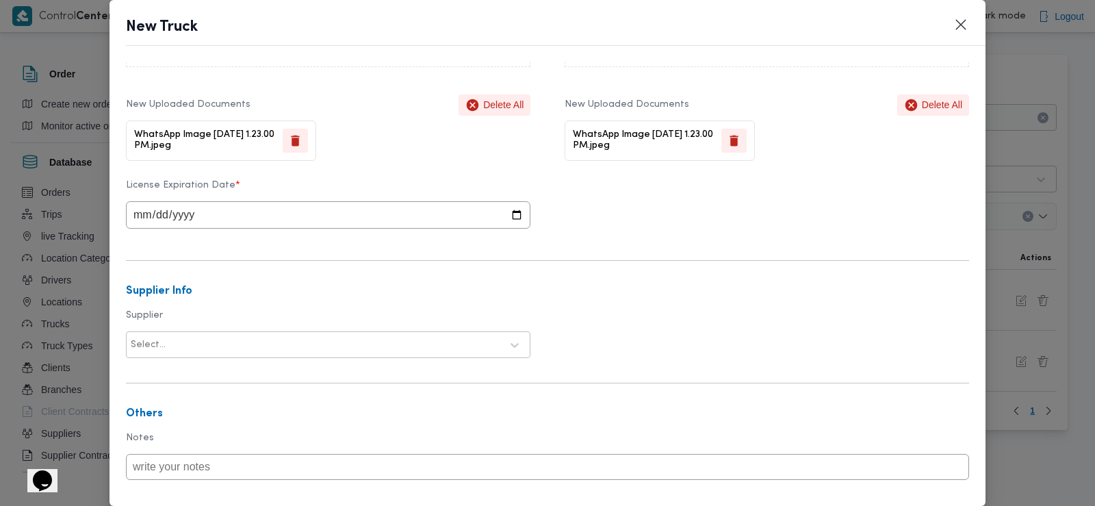
scroll to position [383, 0]
click at [142, 214] on input "date" at bounding box center [328, 212] width 405 height 27
type input "0003-02-12"
type input "[DATE]"
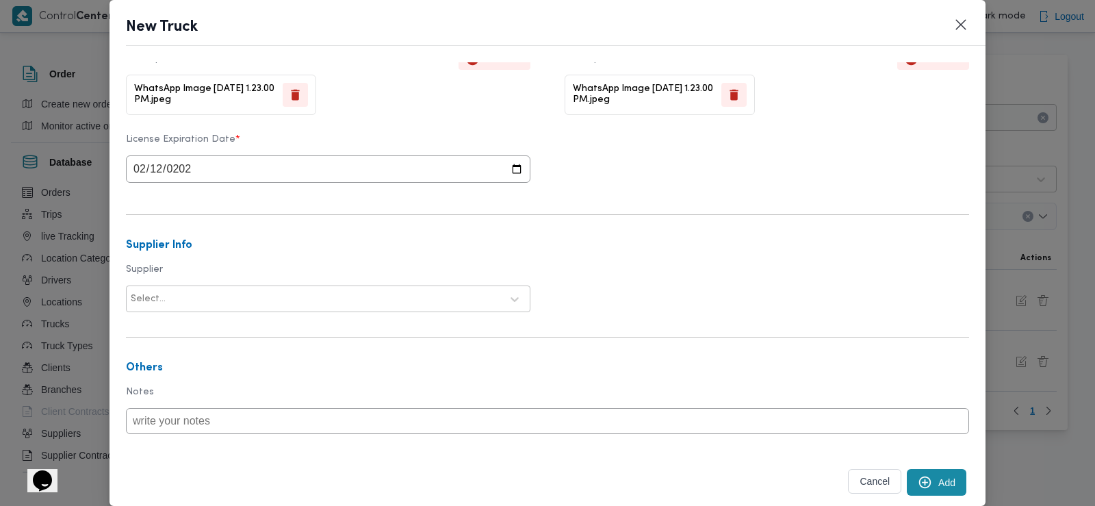
scroll to position [463, 0]
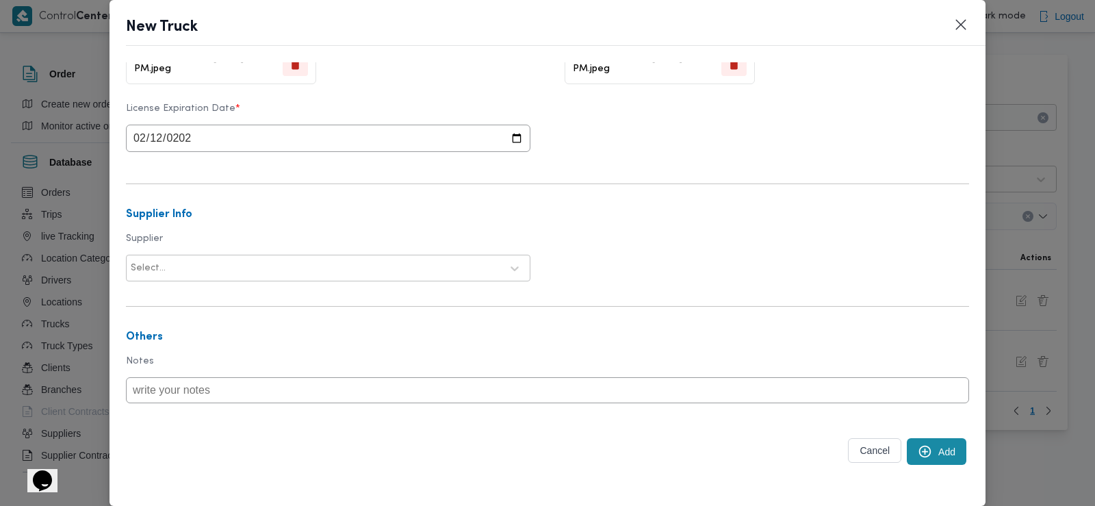
click at [309, 269] on div at bounding box center [334, 268] width 333 height 14
type input "بخيت"
click at [244, 299] on div "[PERSON_NAME]" at bounding box center [328, 304] width 403 height 24
click at [919, 455] on icon "submit" at bounding box center [925, 452] width 12 height 12
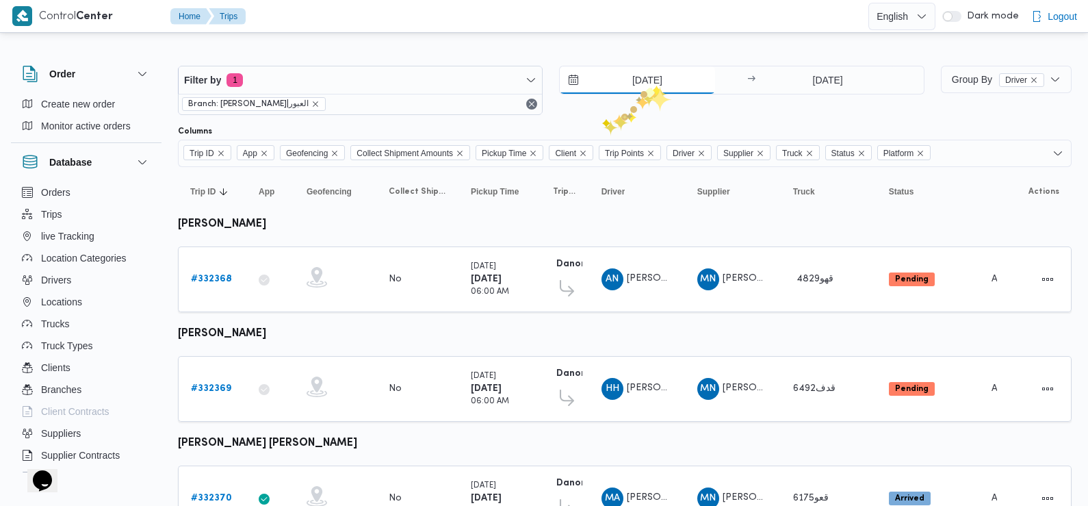
click at [652, 86] on input "24/8/2025" at bounding box center [637, 79] width 155 height 27
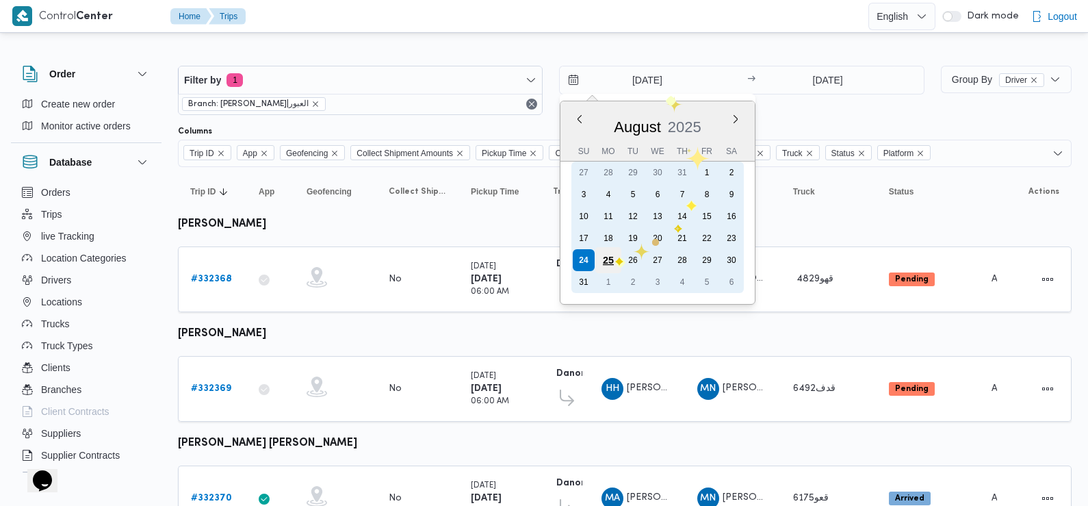
click at [613, 259] on div "25" at bounding box center [609, 260] width 26 height 26
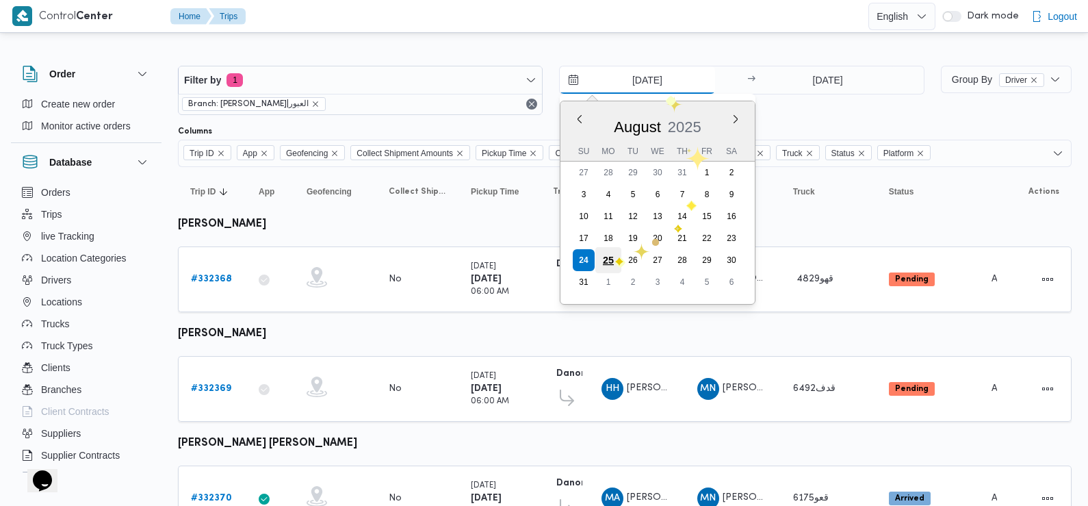
type input "25/8/2025"
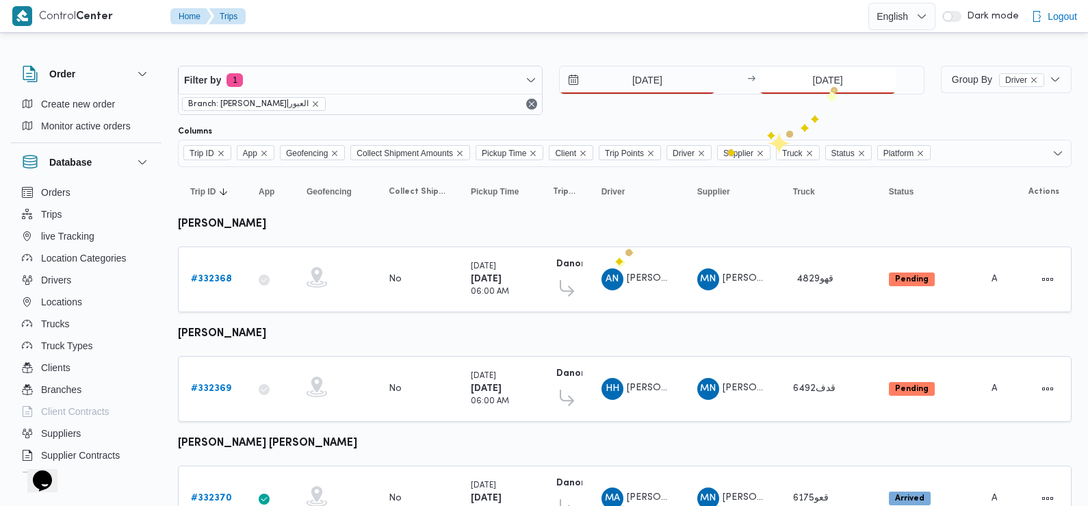
click at [832, 86] on input "24/8/2025" at bounding box center [828, 79] width 136 height 27
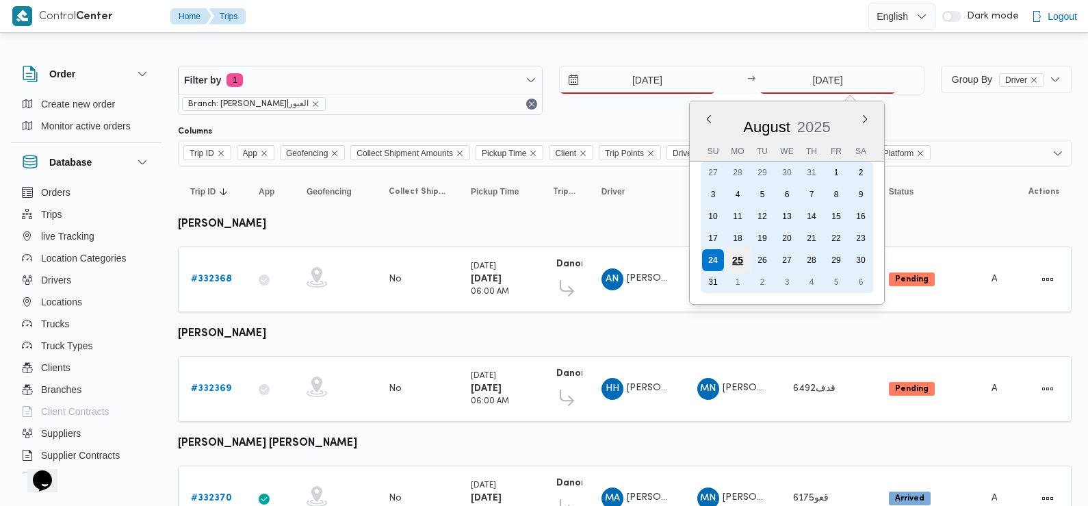
click at [733, 257] on div "25" at bounding box center [738, 260] width 26 height 26
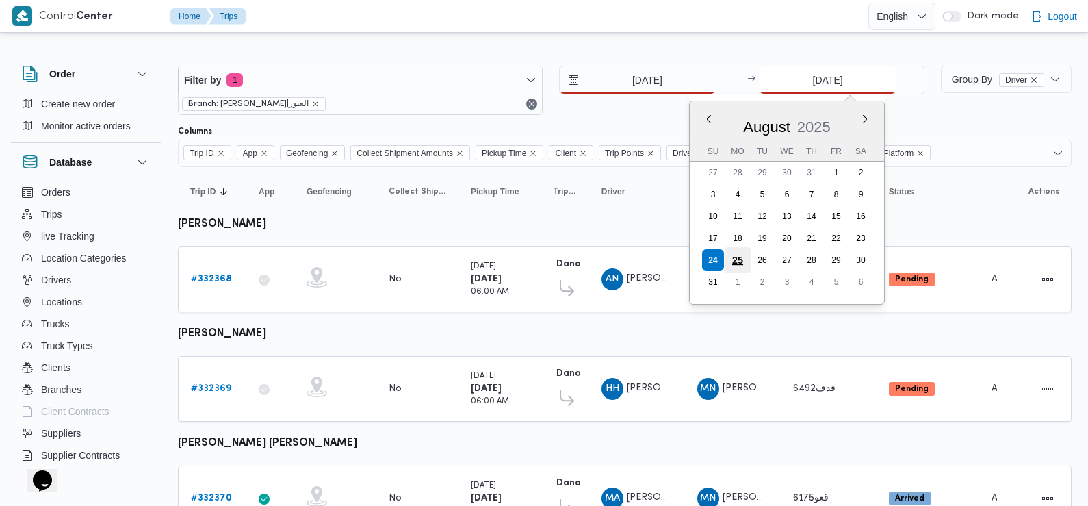
type input "25/8/2025"
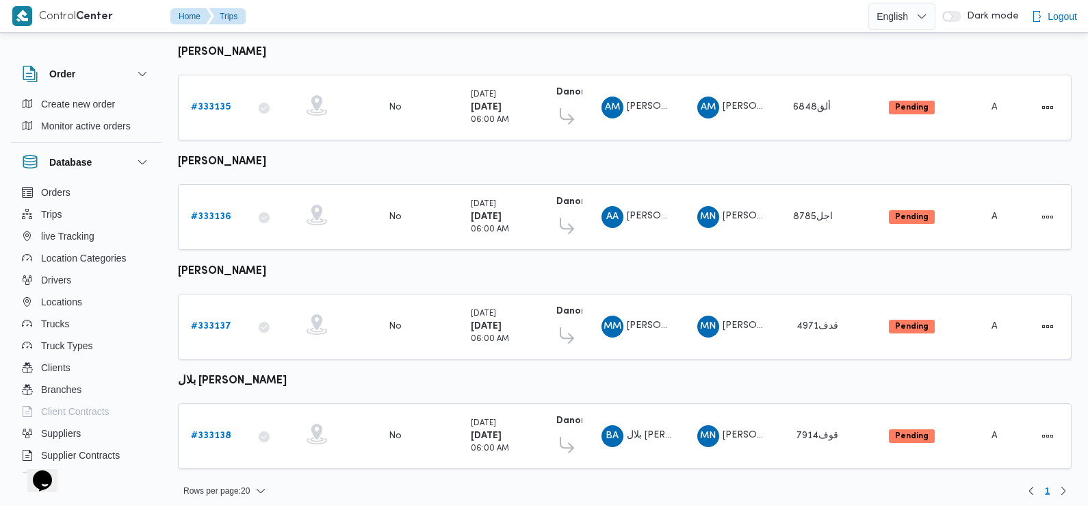
scroll to position [501, 0]
